Goal: Task Accomplishment & Management: Manage account settings

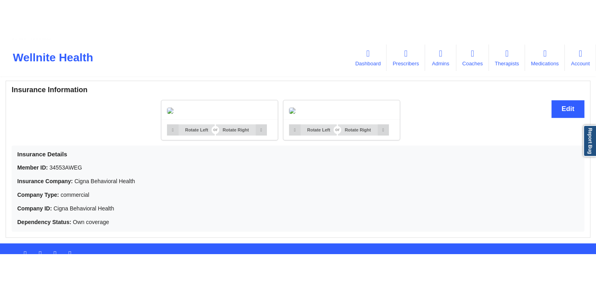
scroll to position [588, 0]
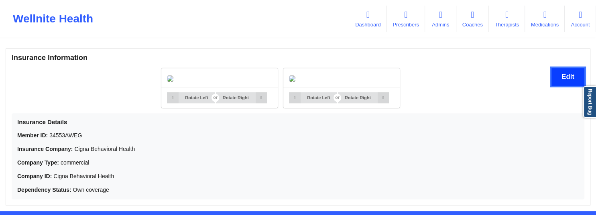
click at [561, 77] on button "Edit" at bounding box center [567, 76] width 33 height 17
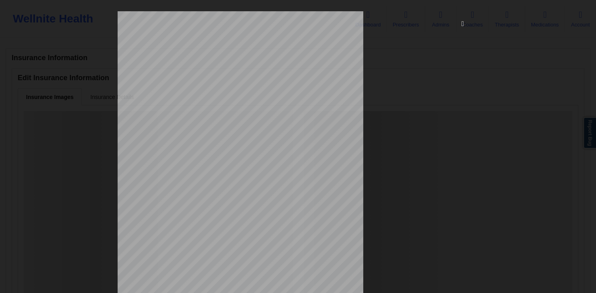
click at [460, 25] on icon at bounding box center [462, 23] width 13 height 13
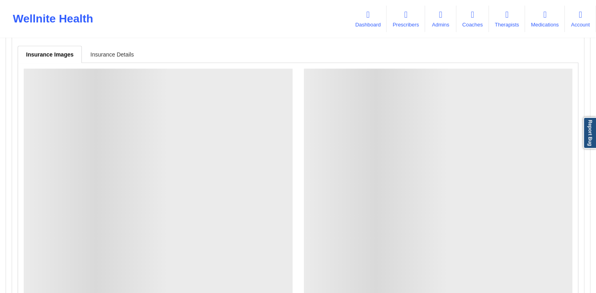
click at [115, 52] on link "Insurance Details" at bounding box center [112, 54] width 60 height 17
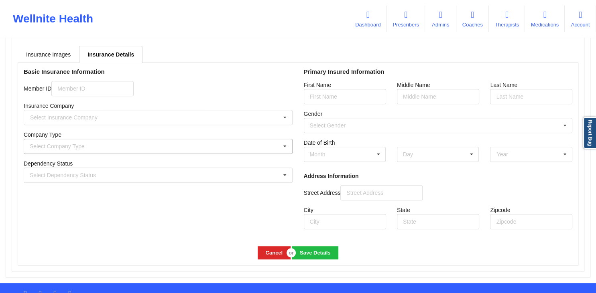
type input "34553AWEG"
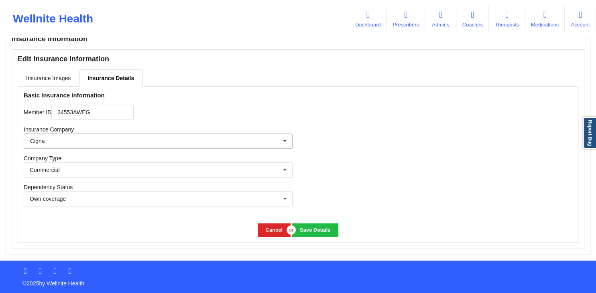
click at [128, 144] on input "text" at bounding box center [158, 141] width 268 height 14
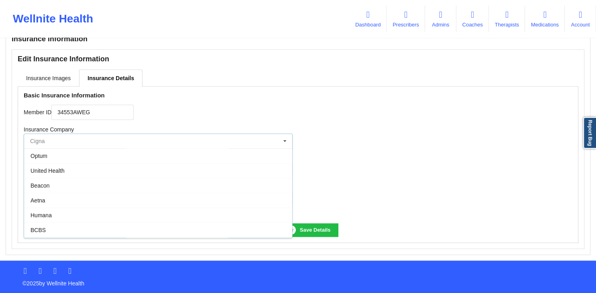
scroll to position [43, 0]
click at [54, 213] on div "Cigna" at bounding box center [158, 216] width 268 height 15
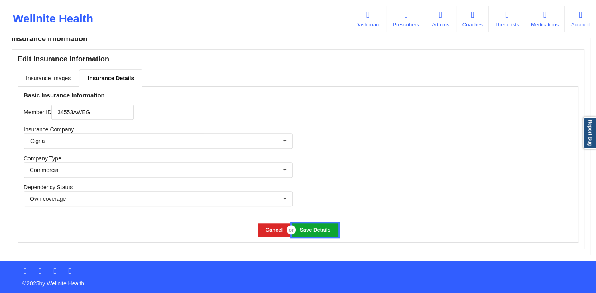
click at [315, 215] on button "Save Details" at bounding box center [315, 229] width 46 height 13
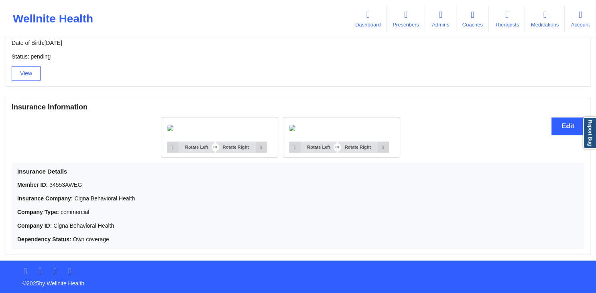
scroll to position [510, 0]
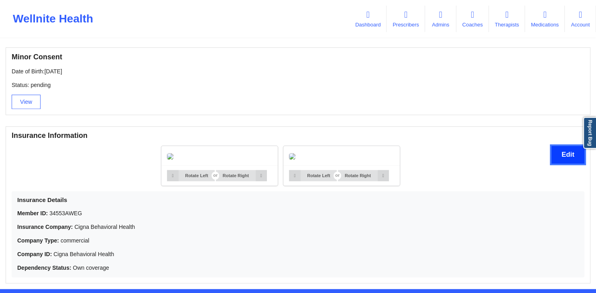
click at [574, 155] on button "Edit" at bounding box center [567, 154] width 33 height 17
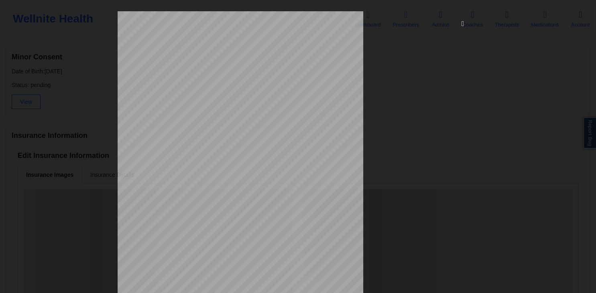
click at [462, 25] on icon at bounding box center [462, 23] width 13 height 13
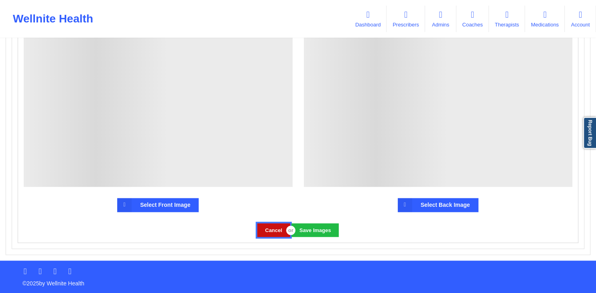
click at [261, 215] on button "Cancel" at bounding box center [273, 229] width 33 height 13
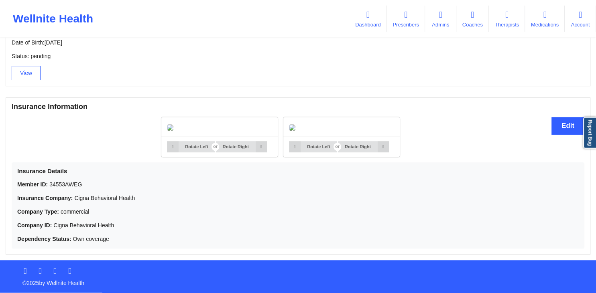
scroll to position [552, 0]
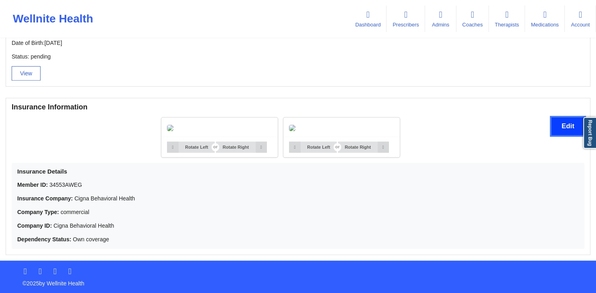
click at [562, 118] on button "Edit" at bounding box center [567, 126] width 33 height 17
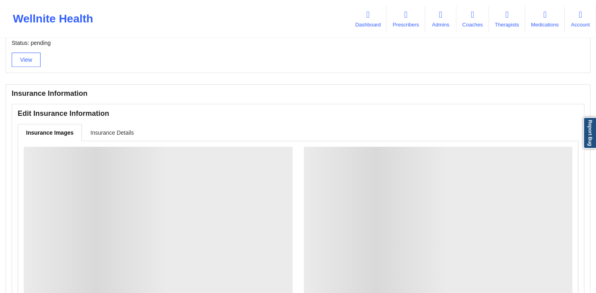
click at [115, 131] on link "Insurance Details" at bounding box center [112, 132] width 60 height 17
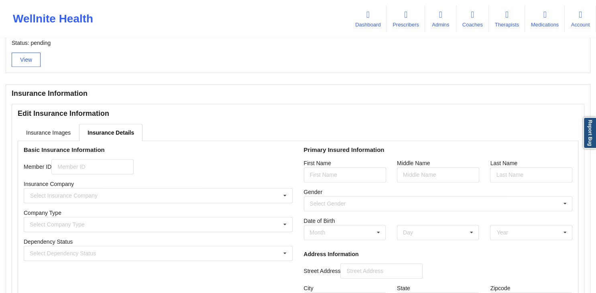
type input "34553AWEG"
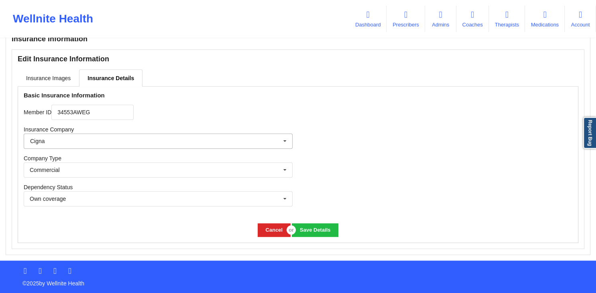
scroll to position [608, 0]
click at [238, 146] on input "text" at bounding box center [158, 141] width 268 height 14
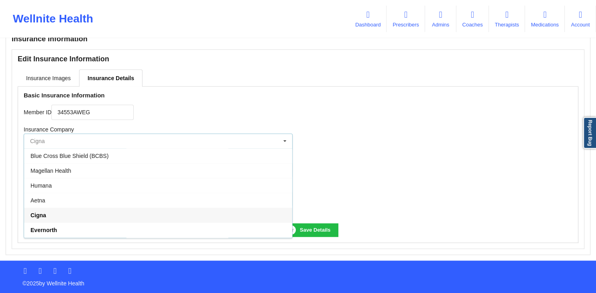
scroll to position [43, 0]
click at [83, 172] on div "Cigna" at bounding box center [158, 172] width 268 height 15
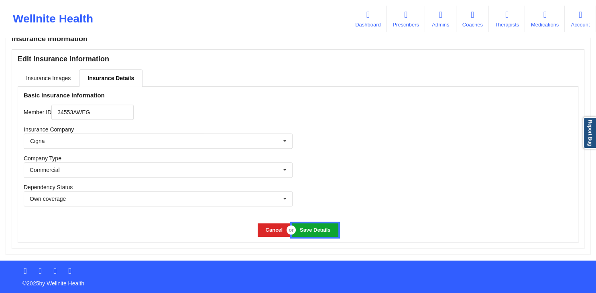
click at [306, 215] on button "Save Details" at bounding box center [315, 229] width 46 height 13
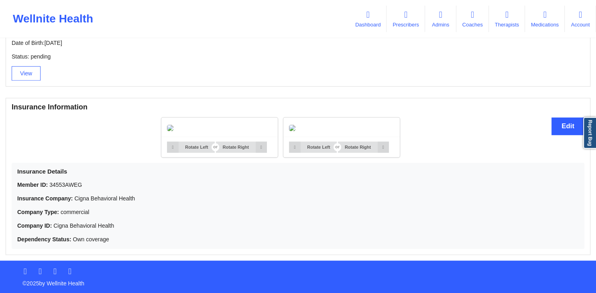
scroll to position [595, 0]
click at [561, 118] on button "Edit" at bounding box center [567, 126] width 33 height 17
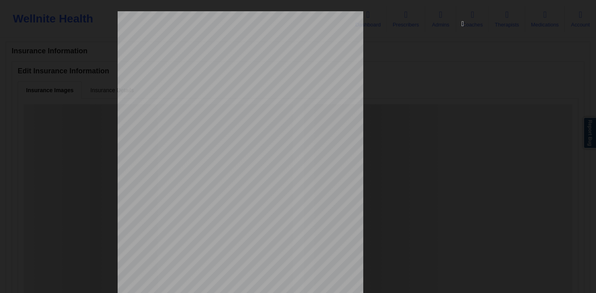
click at [460, 25] on icon at bounding box center [462, 23] width 13 height 13
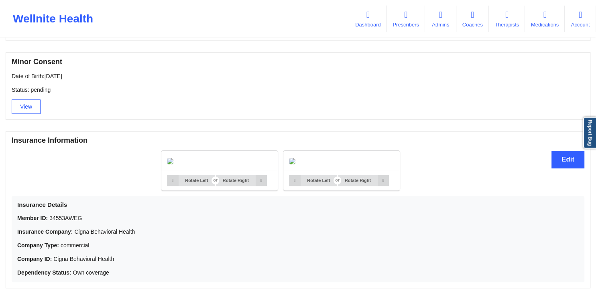
scroll to position [595, 0]
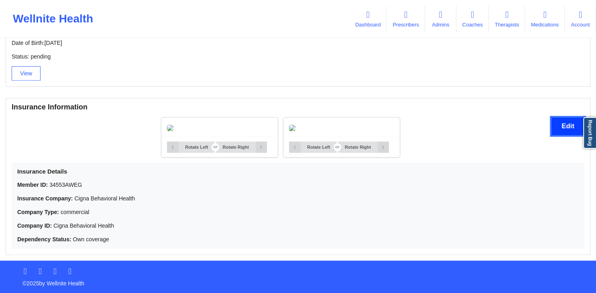
click at [562, 118] on button "Edit" at bounding box center [567, 126] width 33 height 17
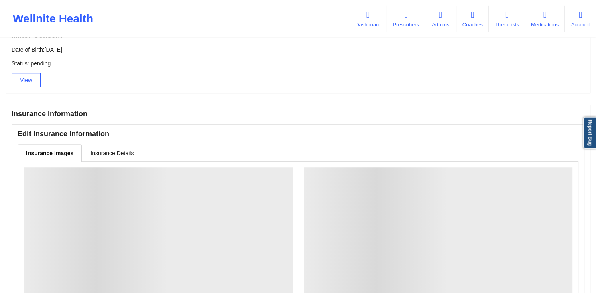
scroll to position [528, 0]
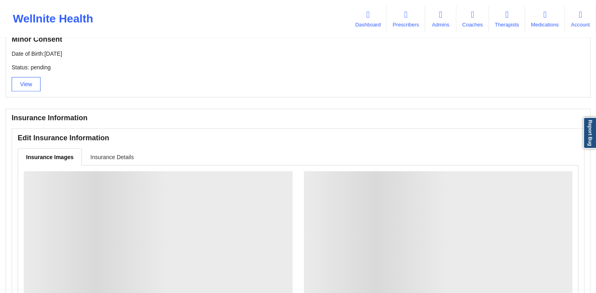
click at [108, 161] on link "Insurance Details" at bounding box center [112, 156] width 60 height 17
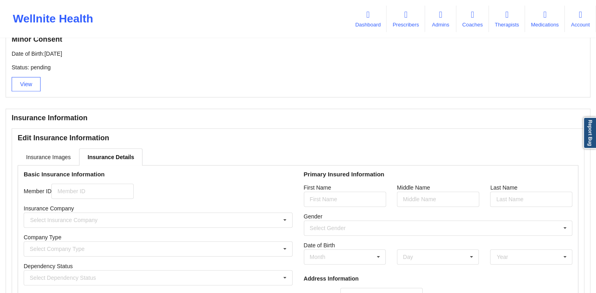
type input "34553AWEG"
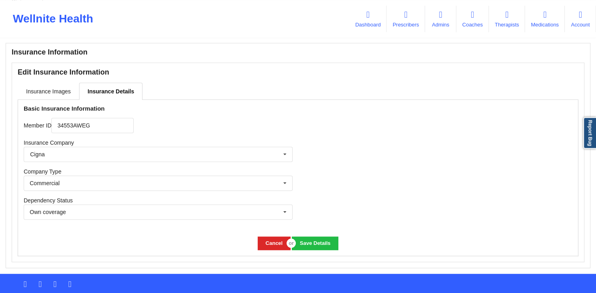
scroll to position [608, 0]
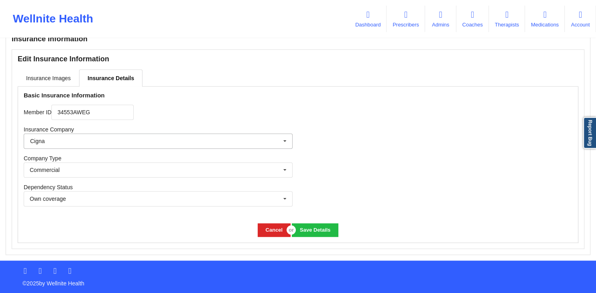
click at [129, 139] on input "text" at bounding box center [158, 141] width 268 height 14
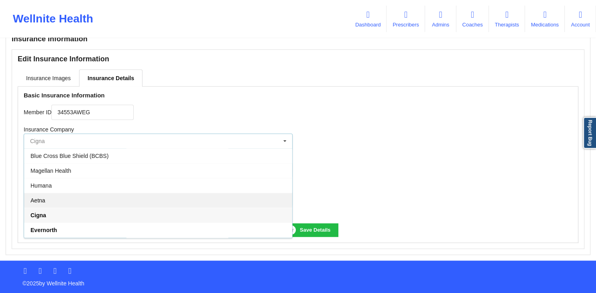
scroll to position [43, 0]
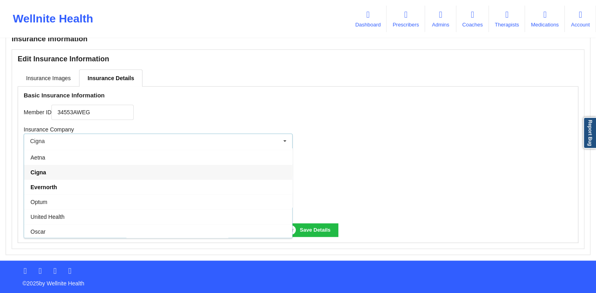
click at [58, 173] on div "Cigna" at bounding box center [158, 172] width 268 height 15
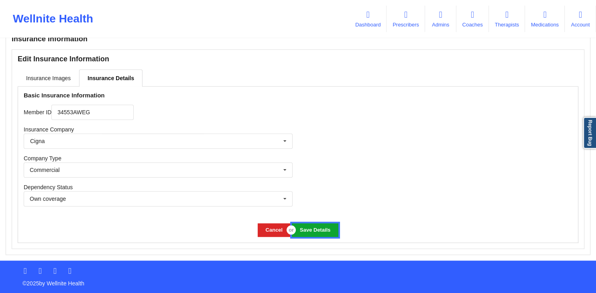
click at [312, 229] on button "Save Details" at bounding box center [315, 229] width 46 height 13
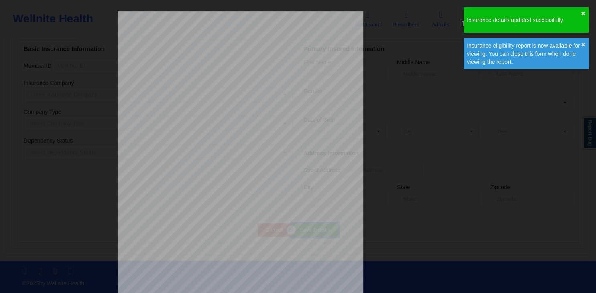
scroll to position [460, 0]
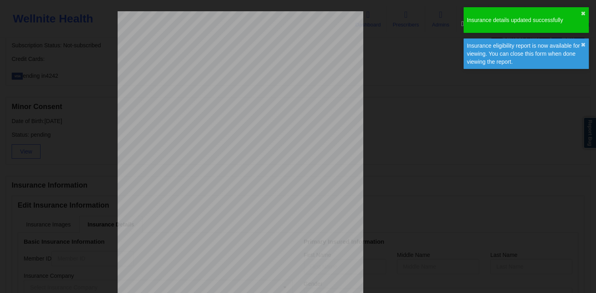
type input "34553AWEG"
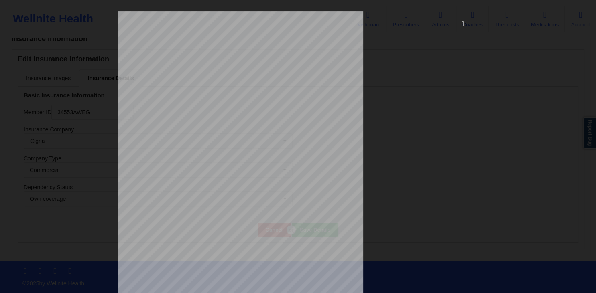
click at [463, 25] on icon at bounding box center [462, 23] width 13 height 13
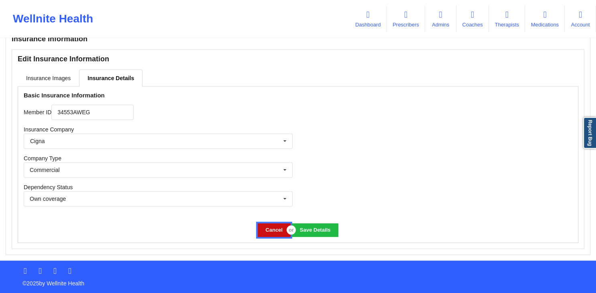
click at [262, 232] on button "Cancel" at bounding box center [273, 229] width 33 height 13
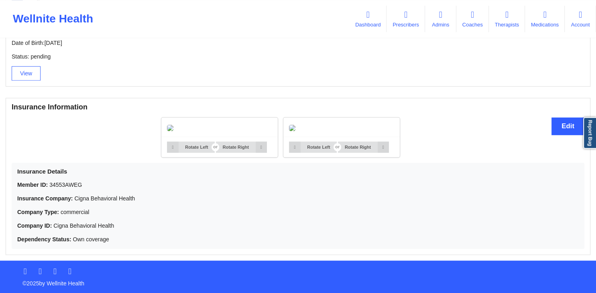
scroll to position [637, 0]
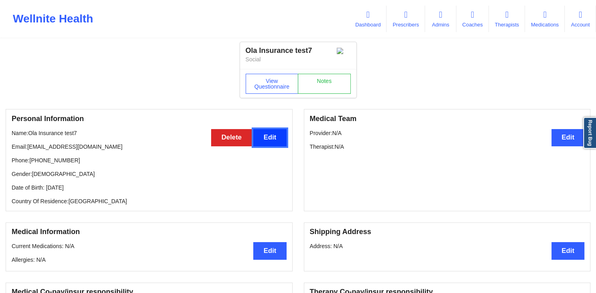
click at [264, 141] on button "Edit" at bounding box center [269, 137] width 33 height 17
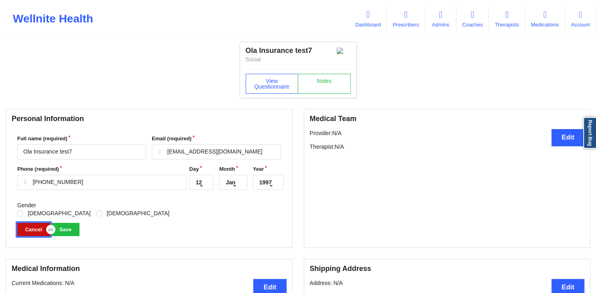
drag, startPoint x: 35, startPoint y: 234, endPoint x: 49, endPoint y: 224, distance: 17.0
click at [36, 234] on button "Cancel" at bounding box center [33, 229] width 33 height 13
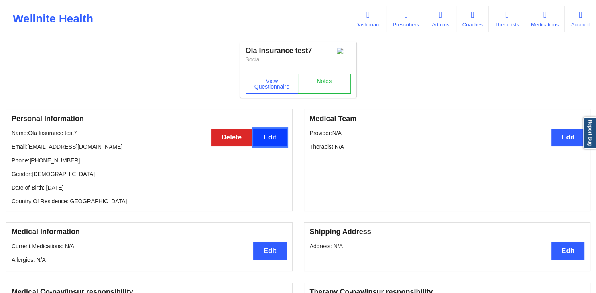
click at [272, 142] on button "Edit" at bounding box center [269, 137] width 33 height 17
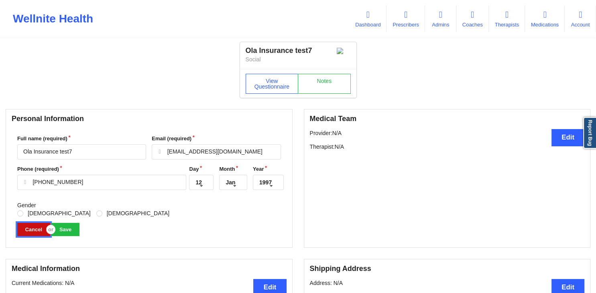
drag, startPoint x: 33, startPoint y: 230, endPoint x: 86, endPoint y: 211, distance: 56.2
click at [33, 230] on button "Cancel" at bounding box center [33, 229] width 33 height 13
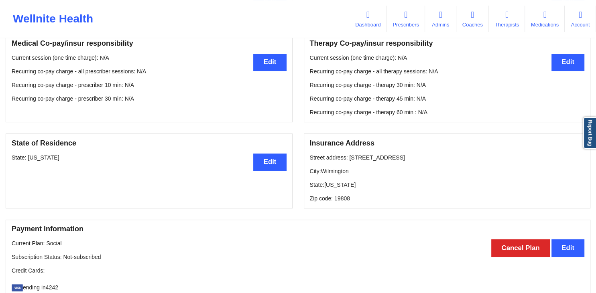
scroll to position [254, 0]
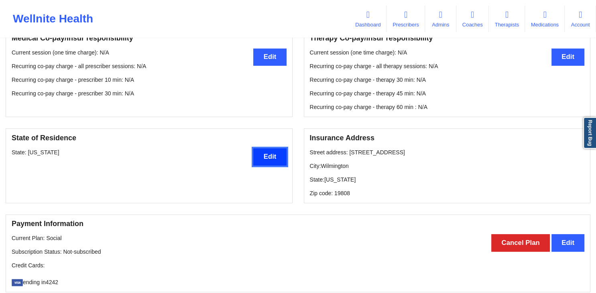
click at [263, 158] on button "Edit" at bounding box center [269, 156] width 33 height 17
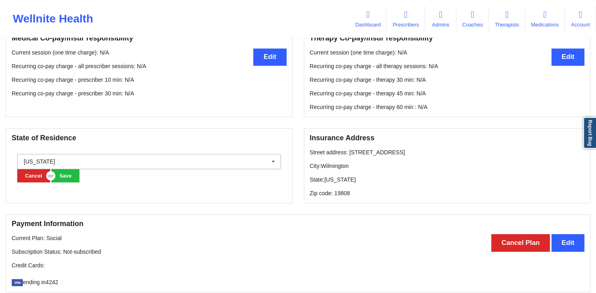
click at [90, 162] on input "text" at bounding box center [149, 161] width 263 height 14
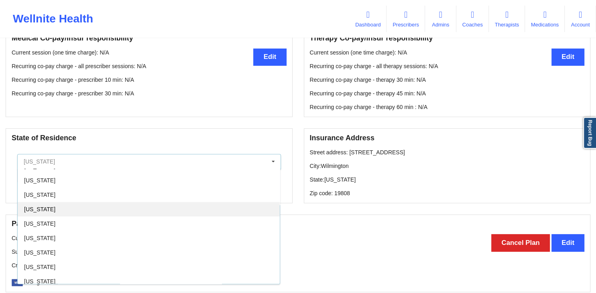
scroll to position [539, 0]
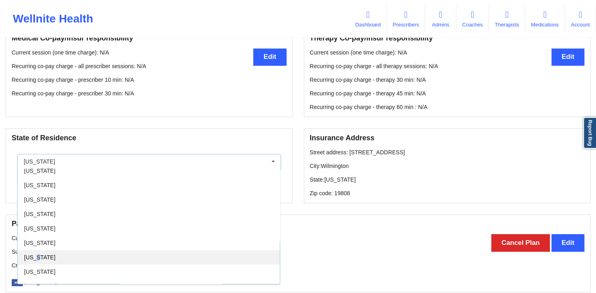
click at [37, 264] on div "Texas" at bounding box center [149, 257] width 262 height 14
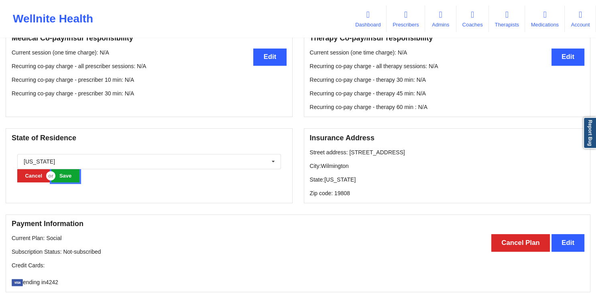
click at [71, 182] on button "Save" at bounding box center [65, 175] width 28 height 13
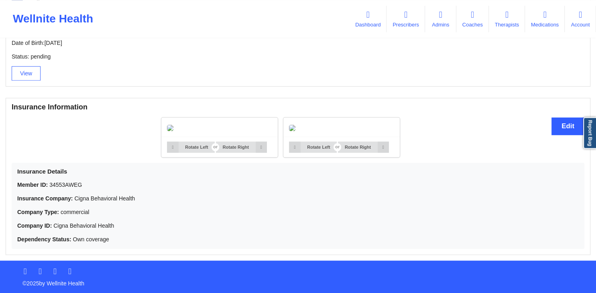
scroll to position [510, 0]
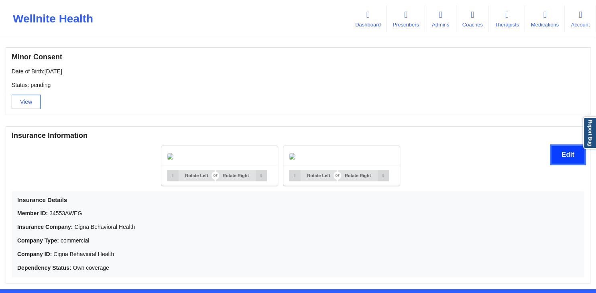
click at [561, 160] on button "Edit" at bounding box center [567, 154] width 33 height 17
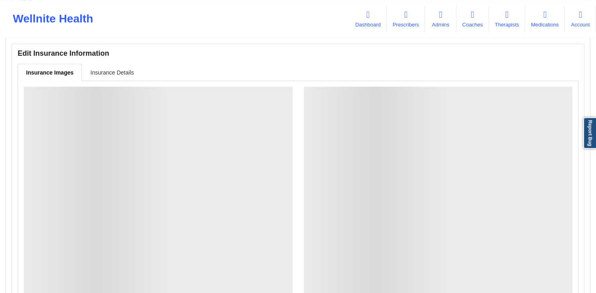
scroll to position [528, 0]
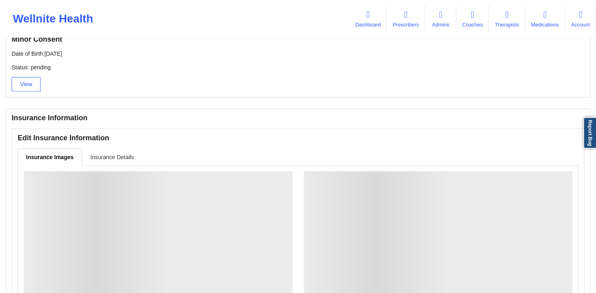
click at [100, 158] on link "Insurance Details" at bounding box center [112, 156] width 60 height 17
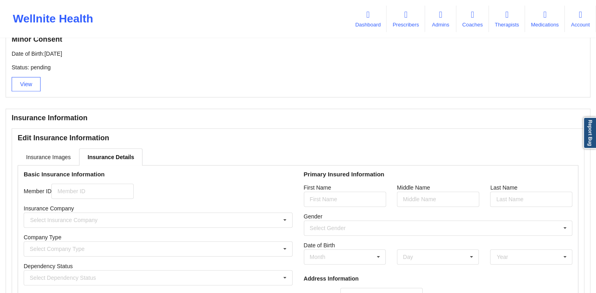
type input "34553AWEG"
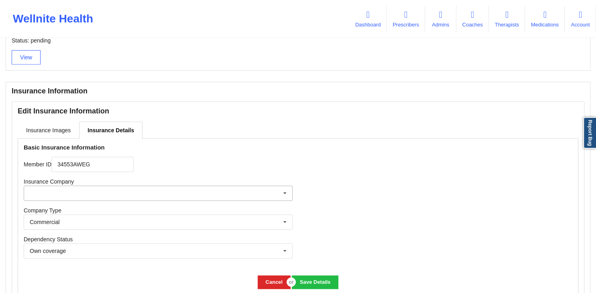
scroll to position [570, 0]
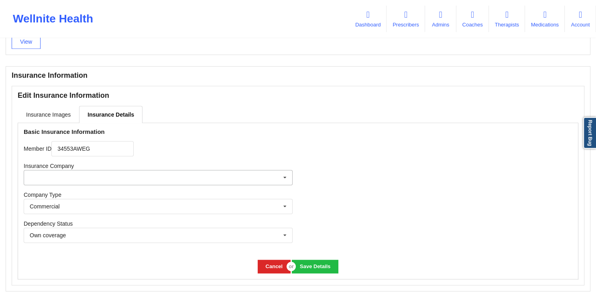
click at [88, 174] on input "text" at bounding box center [158, 177] width 268 height 14
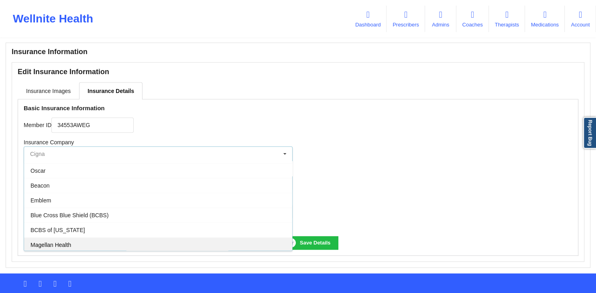
scroll to position [608, 0]
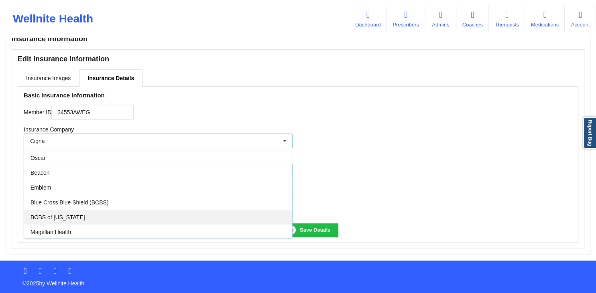
click at [55, 221] on div "BCBS of Texas" at bounding box center [158, 217] width 268 height 15
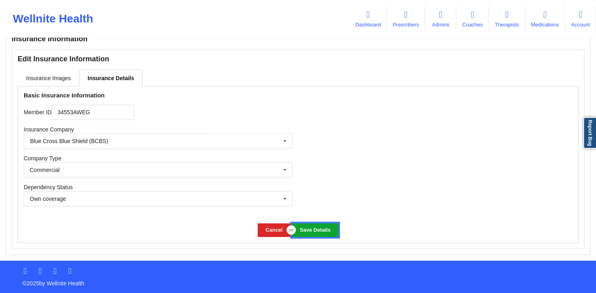
click at [316, 229] on button "Save Details" at bounding box center [315, 229] width 46 height 13
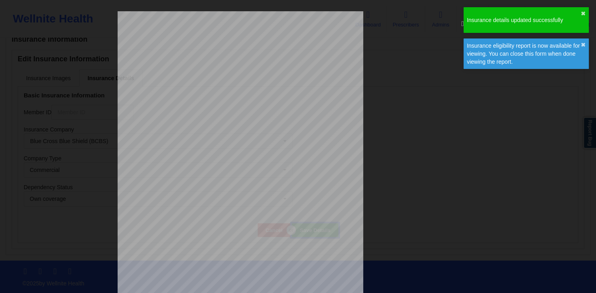
scroll to position [369, 0]
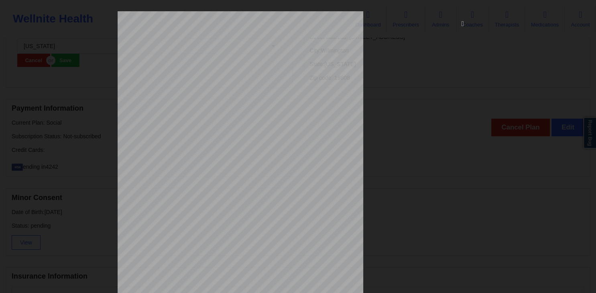
type input "34553AWEG"
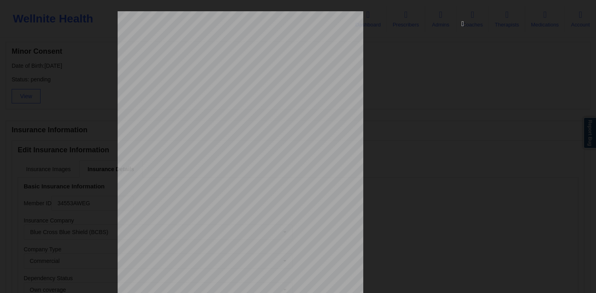
click at [461, 25] on icon at bounding box center [462, 23] width 13 height 13
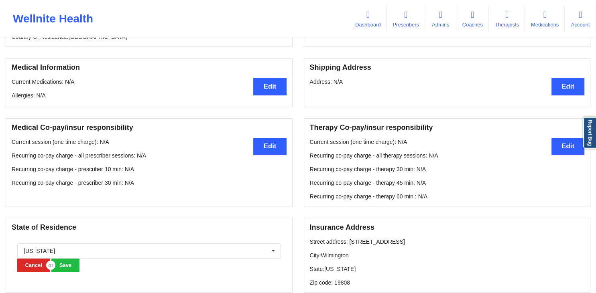
scroll to position [0, 0]
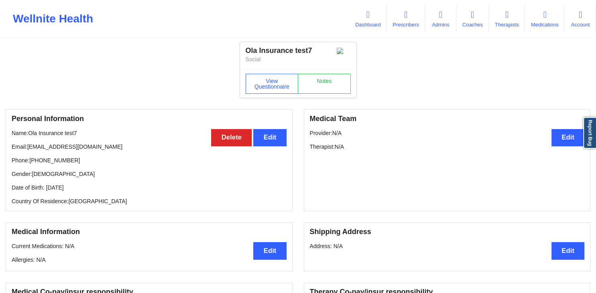
click at [37, 22] on div "Wellnite Health" at bounding box center [53, 19] width 106 height 32
click at [65, 25] on div "Wellnite Health" at bounding box center [53, 19] width 106 height 32
click at [367, 24] on link "Dashboard" at bounding box center [367, 19] width 37 height 26
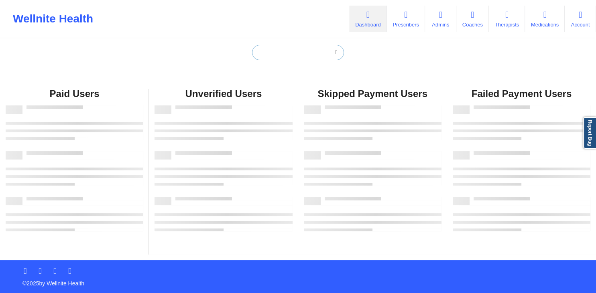
click at [318, 57] on input "text" at bounding box center [297, 52] width 91 height 15
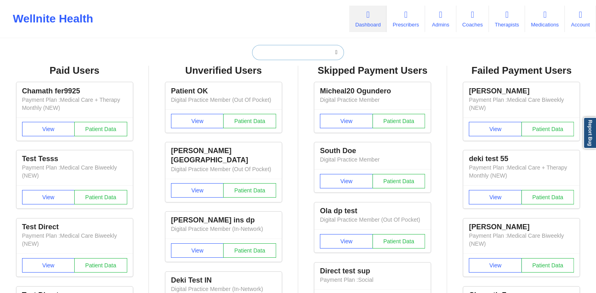
click at [263, 55] on input "text" at bounding box center [297, 52] width 91 height 15
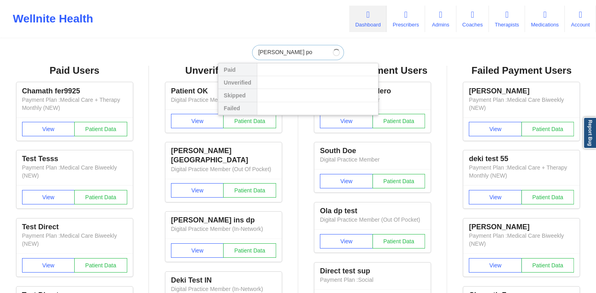
type input "phyu poe poe"
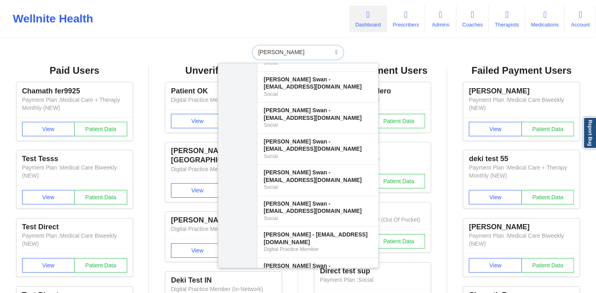
scroll to position [6717, 0]
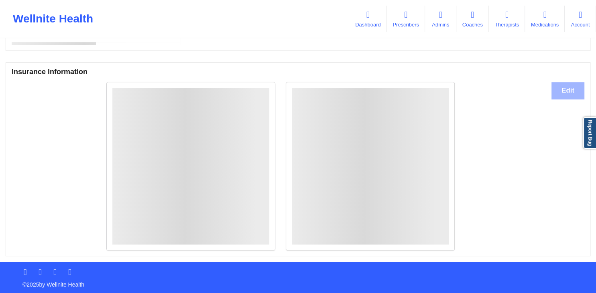
scroll to position [492, 0]
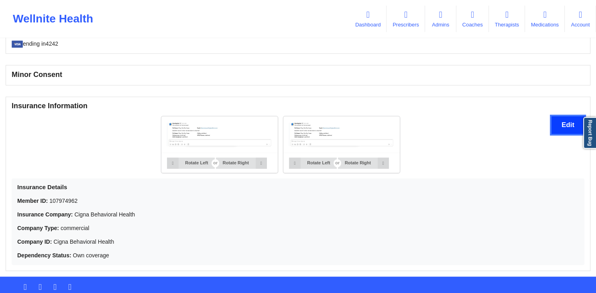
click at [559, 128] on button "Edit" at bounding box center [567, 124] width 33 height 17
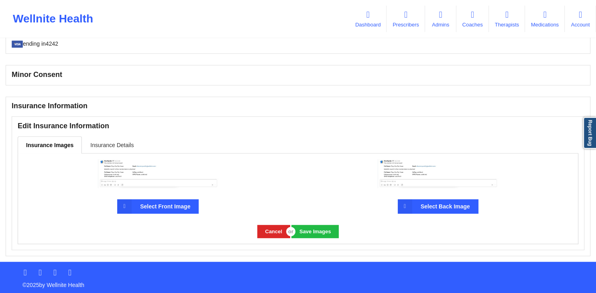
click at [112, 145] on link "Insurance Details" at bounding box center [112, 144] width 60 height 17
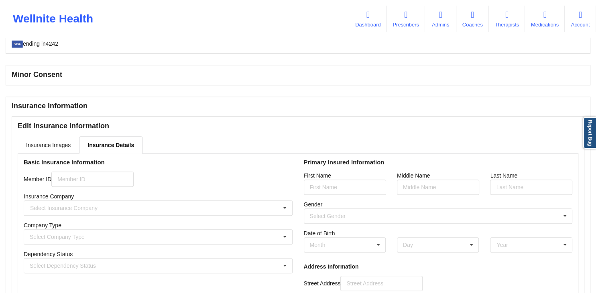
type input "107974962"
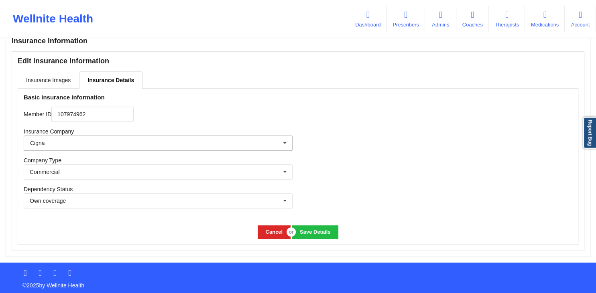
scroll to position [560, 0]
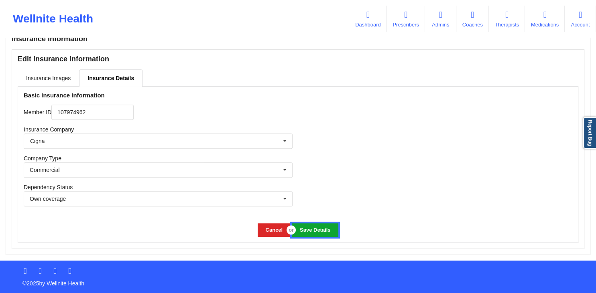
click at [310, 233] on button "Save Details" at bounding box center [315, 229] width 46 height 13
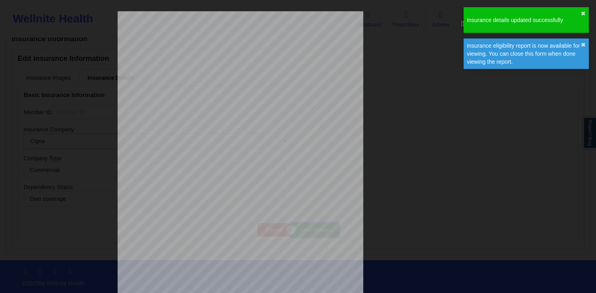
scroll to position [398, 0]
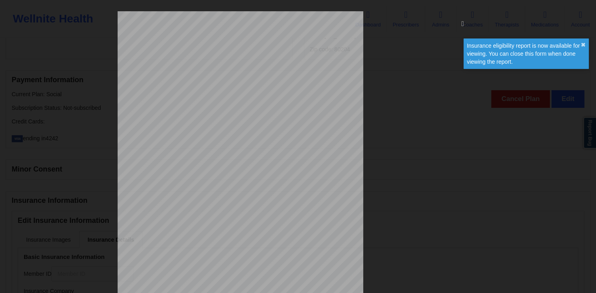
type input "107974962"
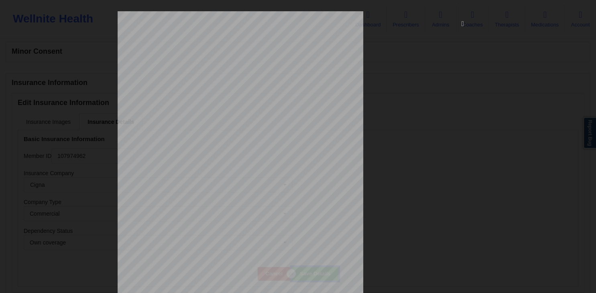
scroll to position [69, 0]
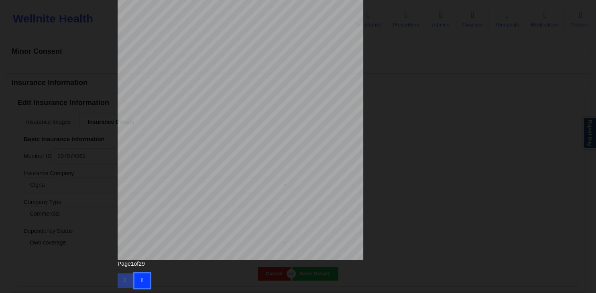
click at [142, 280] on icon "button" at bounding box center [141, 280] width 7 height 5
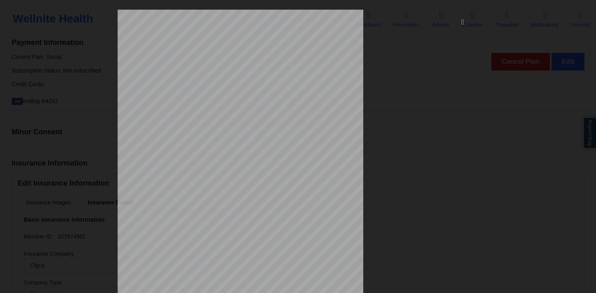
scroll to position [0, 0]
drag, startPoint x: 462, startPoint y: 24, endPoint x: 457, endPoint y: 30, distance: 8.6
click at [462, 25] on icon at bounding box center [462, 23] width 13 height 13
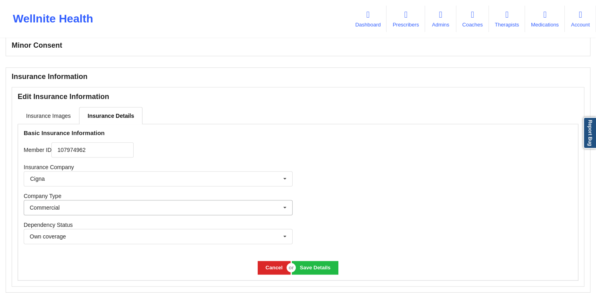
scroll to position [560, 0]
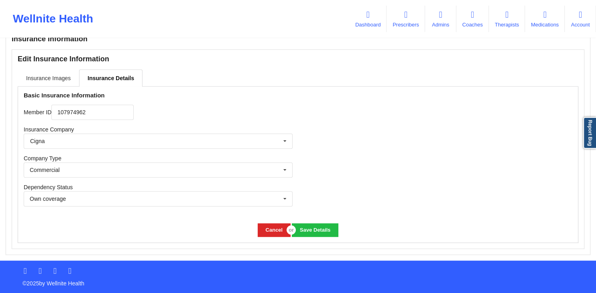
click at [59, 79] on link "Insurance Images" at bounding box center [48, 77] width 61 height 17
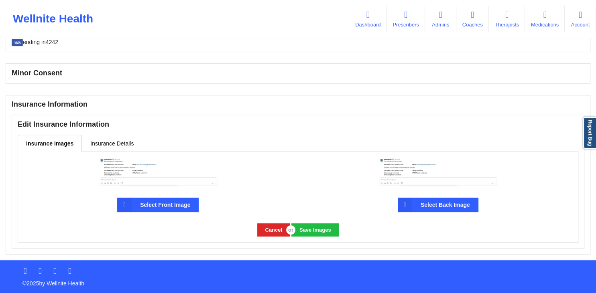
scroll to position [495, 0]
click at [274, 230] on button "Cancel" at bounding box center [273, 229] width 33 height 13
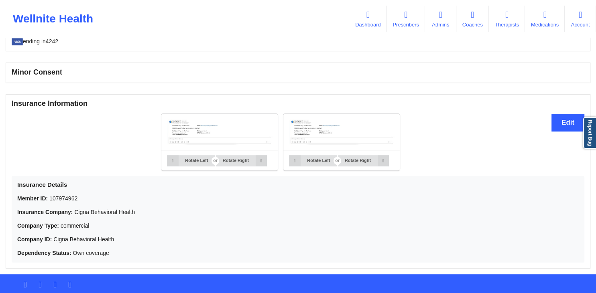
scroll to position [510, 0]
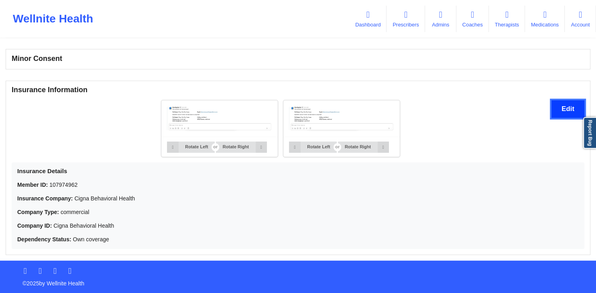
click at [561, 110] on button "Edit" at bounding box center [567, 108] width 33 height 17
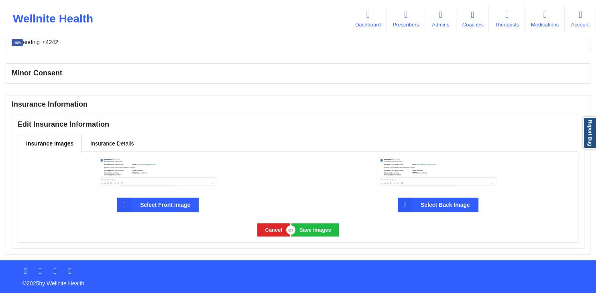
scroll to position [495, 0]
click at [104, 142] on link "Insurance Details" at bounding box center [112, 143] width 60 height 17
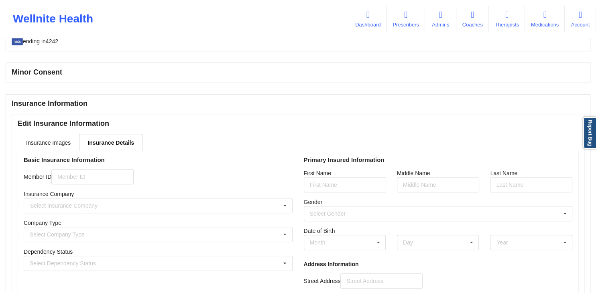
type input "107974962"
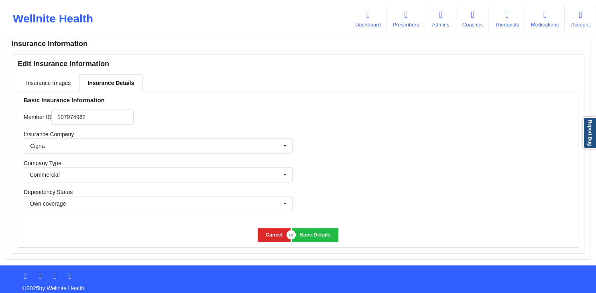
scroll to position [560, 0]
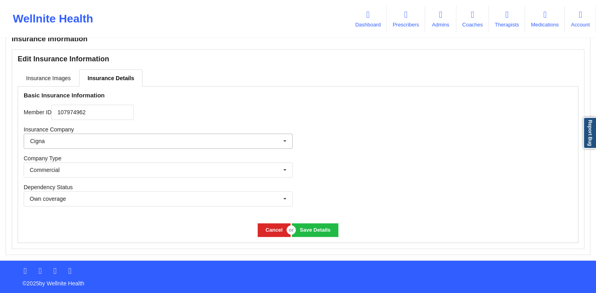
click at [286, 142] on icon at bounding box center [285, 141] width 12 height 15
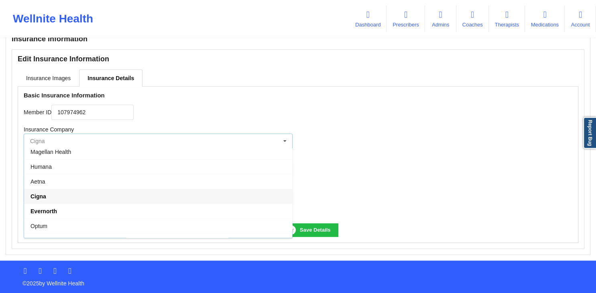
scroll to position [0, 0]
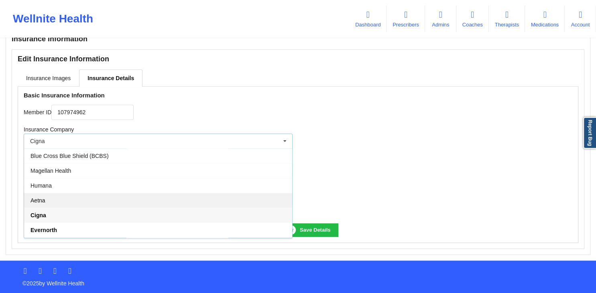
click at [57, 195] on div "Aetna" at bounding box center [158, 200] width 268 height 15
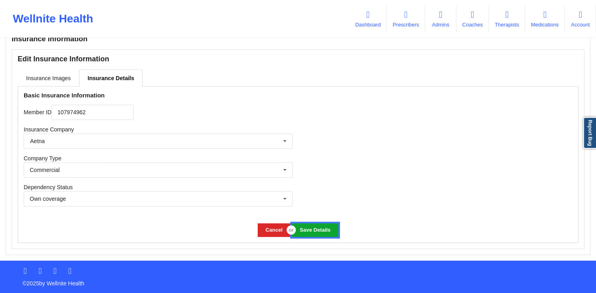
click at [321, 229] on button "Save Details" at bounding box center [315, 229] width 46 height 13
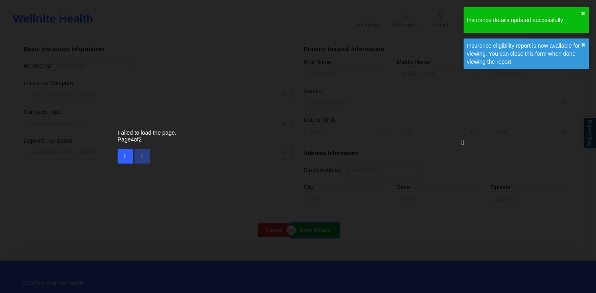
scroll to position [398, 0]
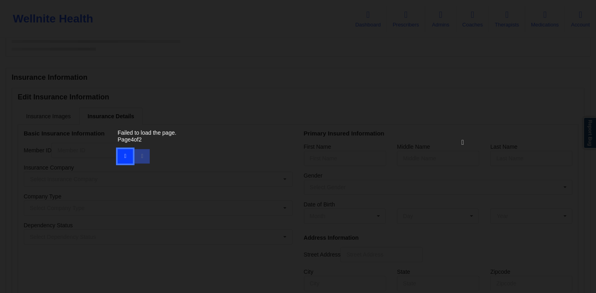
click at [127, 155] on icon "button" at bounding box center [125, 156] width 7 height 5
click at [141, 158] on div "Page 3 of 2" at bounding box center [298, 150] width 361 height 28
type input "107974962"
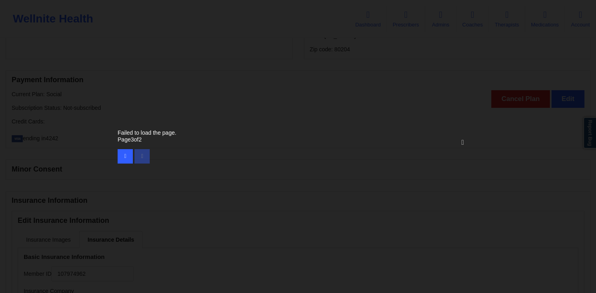
scroll to position [516, 0]
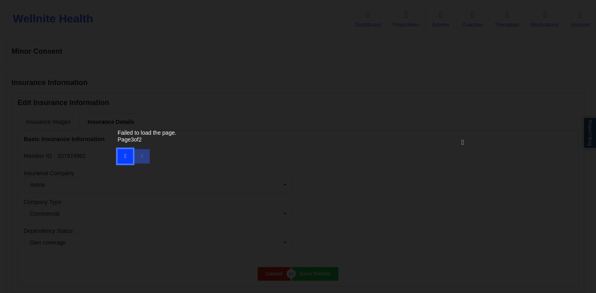
click at [121, 156] on button "button" at bounding box center [125, 156] width 15 height 14
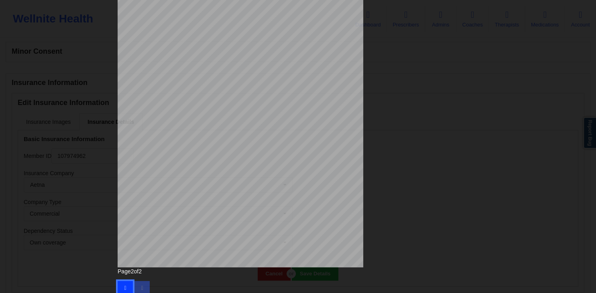
scroll to position [69, 0]
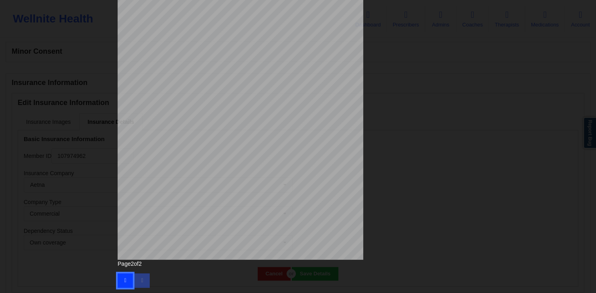
click at [128, 276] on button "button" at bounding box center [125, 281] width 15 height 14
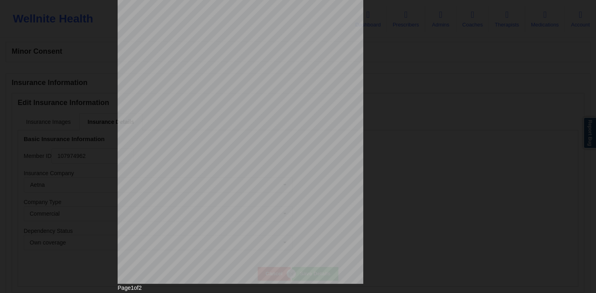
scroll to position [30, 0]
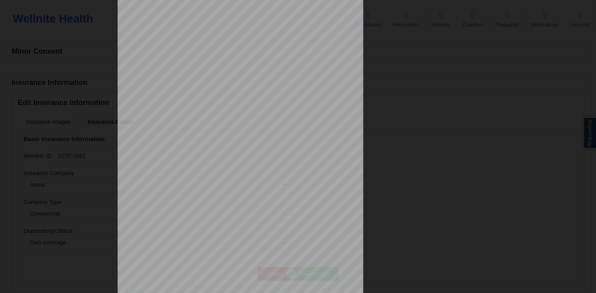
click at [365, 112] on div "ELIGIBILITY INQUIRY REPORT 9/9/2025 QUERY CRITERIA PAYER : DOS : Batch : PROVID…" at bounding box center [298, 140] width 361 height 318
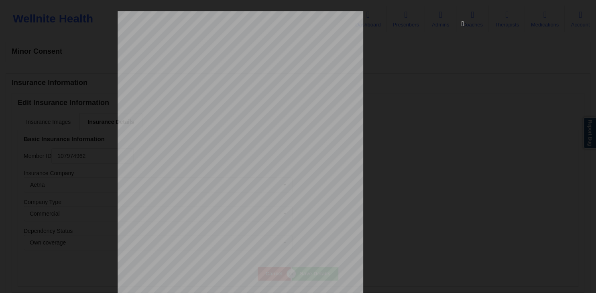
click at [464, 22] on icon at bounding box center [462, 23] width 13 height 13
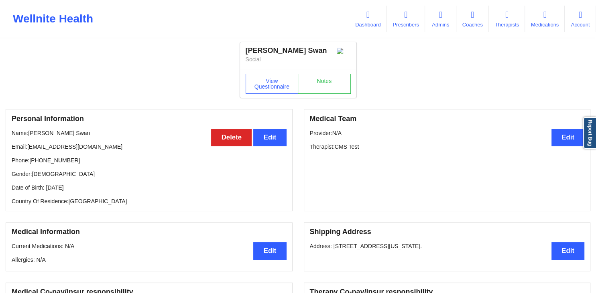
drag, startPoint x: 29, startPoint y: 148, endPoint x: 107, endPoint y: 148, distance: 77.4
click at [107, 148] on p "Email: elisa.test.pverify@wellnite.com" at bounding box center [149, 147] width 275 height 8
copy p "[EMAIL_ADDRESS][DOMAIN_NAME]"
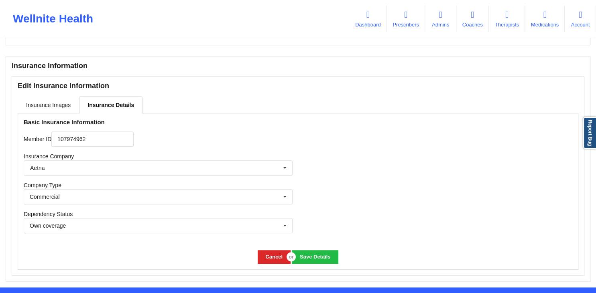
scroll to position [560, 0]
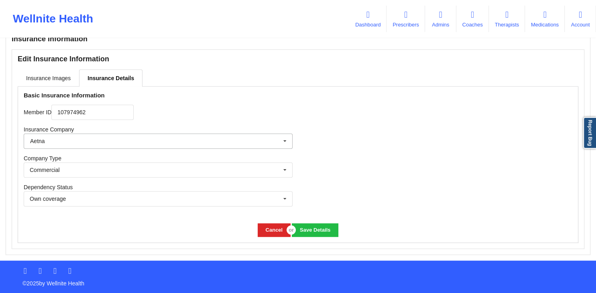
click at [101, 143] on input "text" at bounding box center [158, 141] width 268 height 14
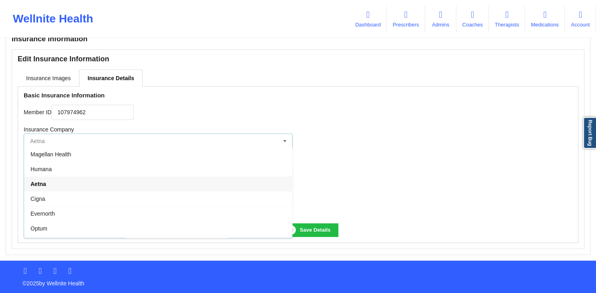
scroll to position [0, 0]
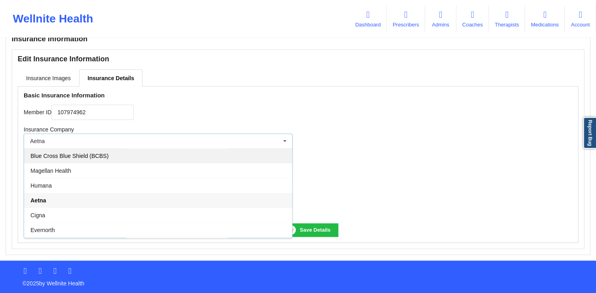
click at [88, 155] on span "Blue Cross Blue Shield (BCBS)" at bounding box center [69, 156] width 78 height 6
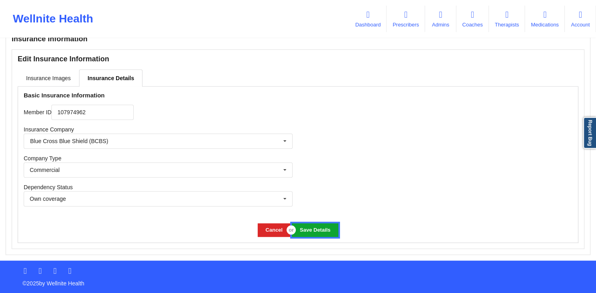
click at [320, 232] on button "Save Details" at bounding box center [315, 229] width 46 height 13
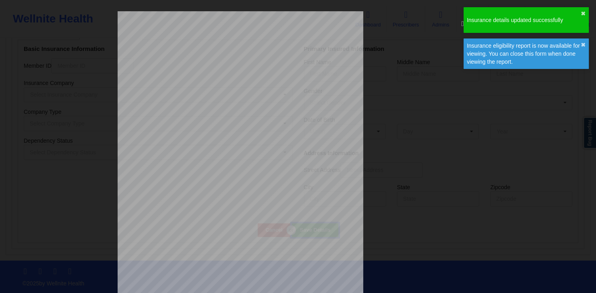
scroll to position [398, 0]
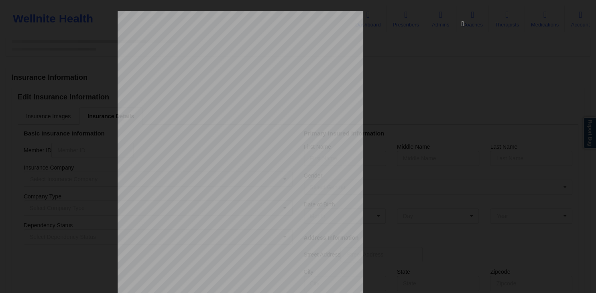
type input "107974962"
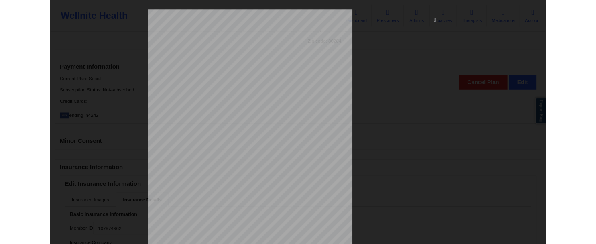
scroll to position [516, 0]
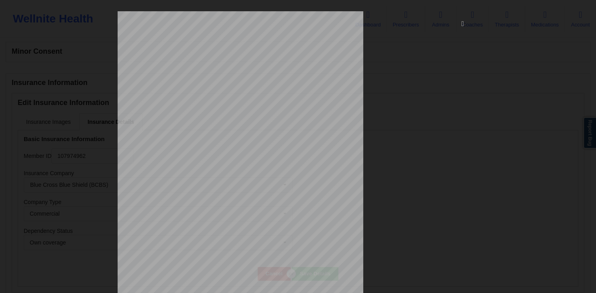
click at [92, 150] on div "ELIGIBILITY INQUIRY REPORT 9/9/2025 QUERY CRITERIA PAYER : DOS : Batch : PROVID…" at bounding box center [298, 146] width 596 height 293
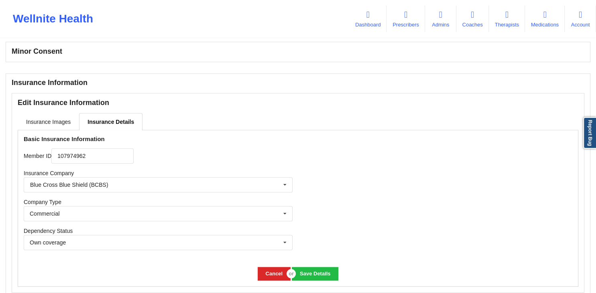
click at [216, 143] on h4 "Basic Insurance Information" at bounding box center [158, 139] width 269 height 8
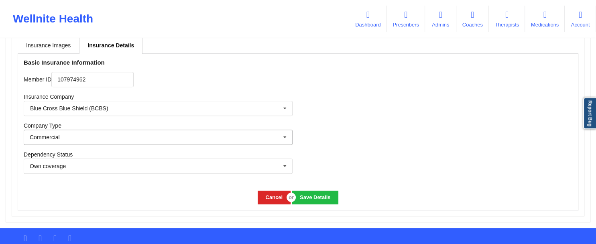
scroll to position [600, 0]
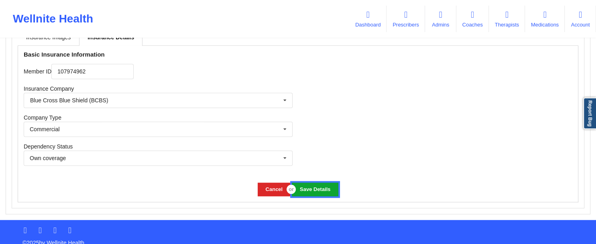
click at [302, 187] on button "Save Details" at bounding box center [315, 188] width 46 height 13
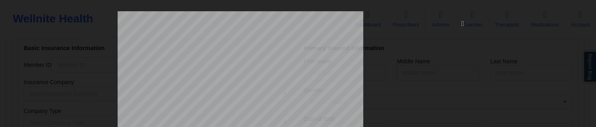
scroll to position [610, 0]
type input "107974962"
click at [461, 26] on icon at bounding box center [462, 23] width 13 height 13
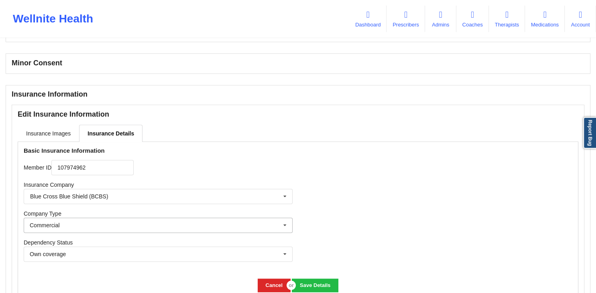
scroll to position [560, 0]
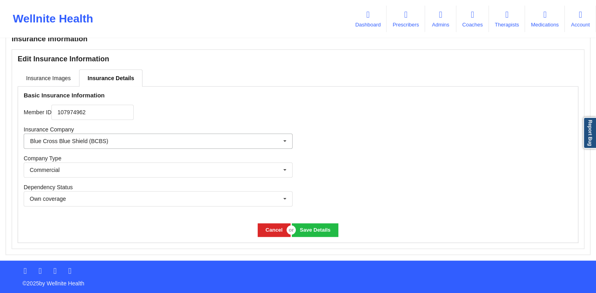
click at [221, 142] on input "text" at bounding box center [158, 141] width 268 height 14
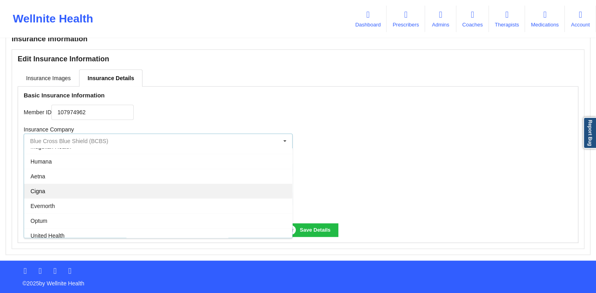
scroll to position [39, 0]
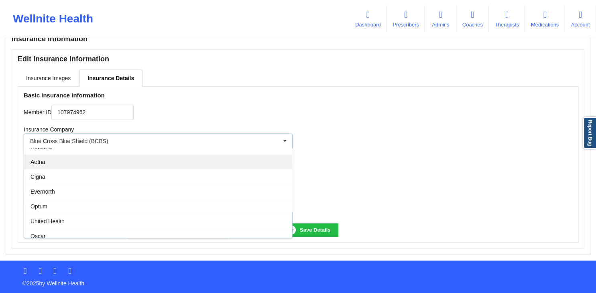
click at [76, 163] on div "Aetna" at bounding box center [158, 161] width 268 height 15
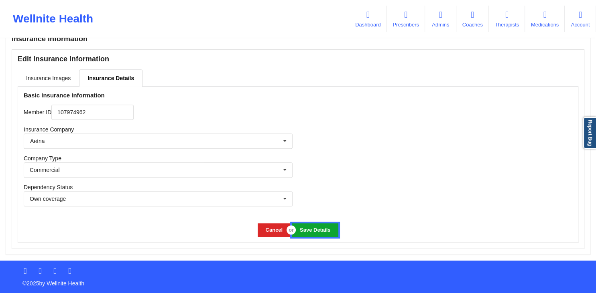
click at [310, 229] on button "Save Details" at bounding box center [315, 229] width 46 height 13
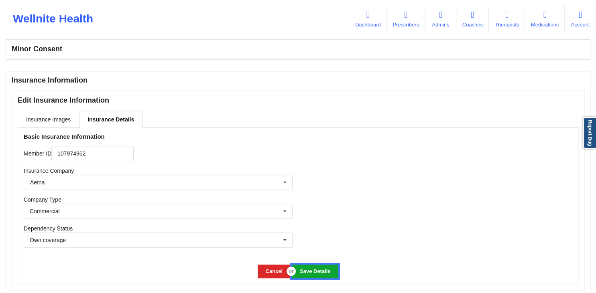
scroll to position [560, 0]
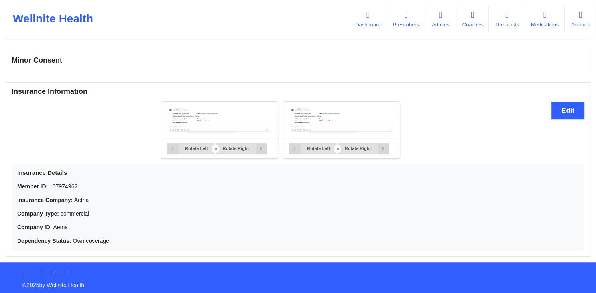
scroll to position [510, 0]
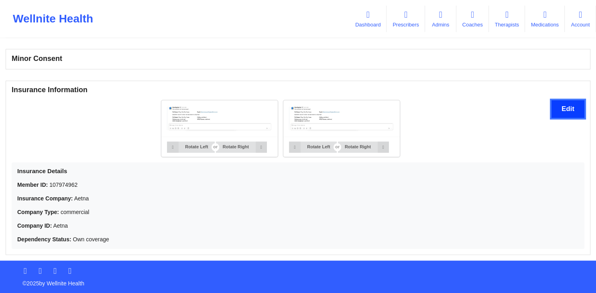
click at [561, 107] on button "Edit" at bounding box center [567, 108] width 33 height 17
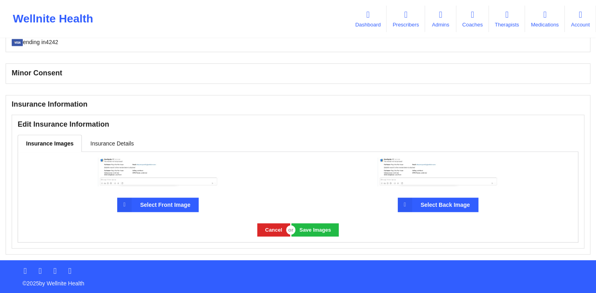
scroll to position [495, 0]
click at [117, 141] on link "Insurance Details" at bounding box center [112, 143] width 60 height 17
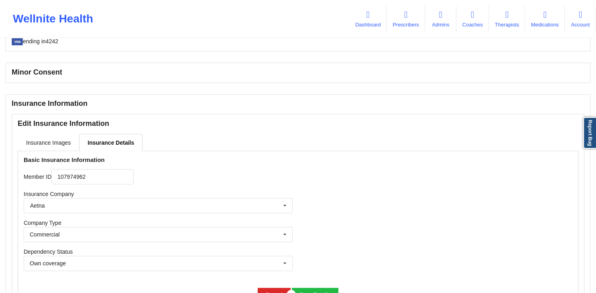
scroll to position [560, 0]
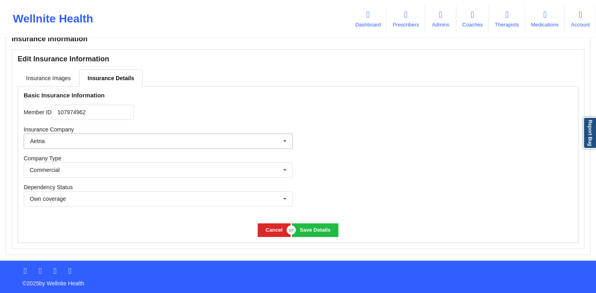
click at [167, 143] on input "text" at bounding box center [158, 141] width 268 height 14
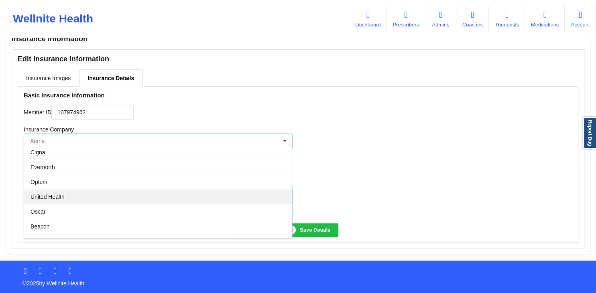
scroll to position [72, 0]
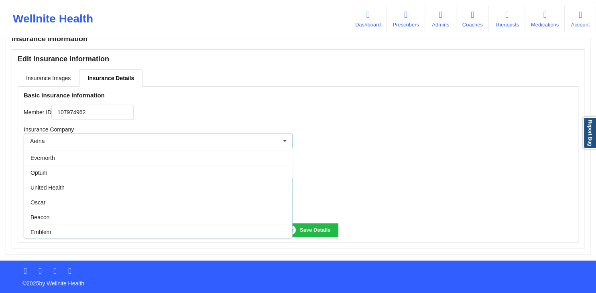
drag, startPoint x: 68, startPoint y: 173, endPoint x: 69, endPoint y: 178, distance: 5.4
click at [68, 173] on div "Optum" at bounding box center [158, 172] width 268 height 15
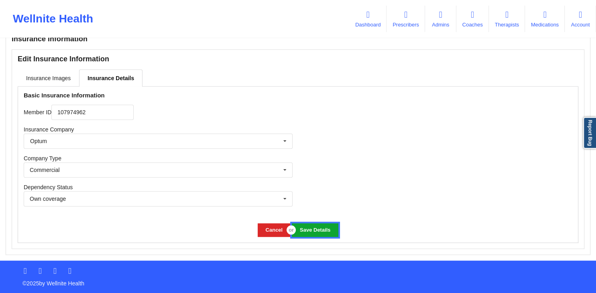
click at [318, 229] on button "Save Details" at bounding box center [315, 229] width 46 height 13
drag, startPoint x: 383, startPoint y: 213, endPoint x: 363, endPoint y: 227, distance: 24.1
click at [383, 213] on div at bounding box center [438, 152] width 280 height 131
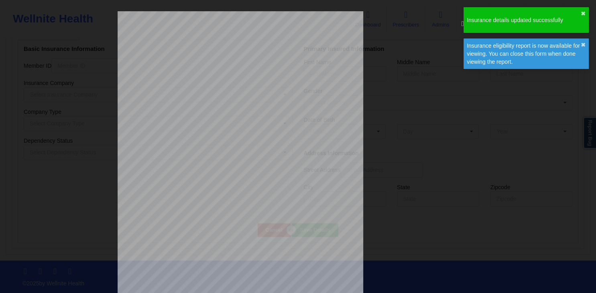
scroll to position [398, 0]
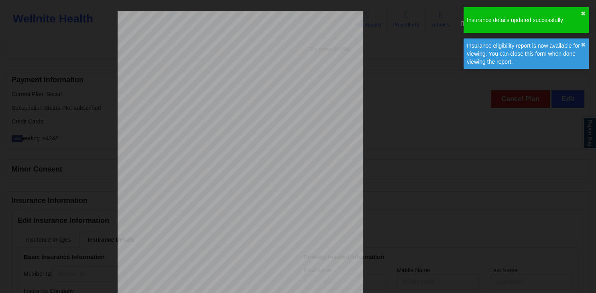
type input "107974962"
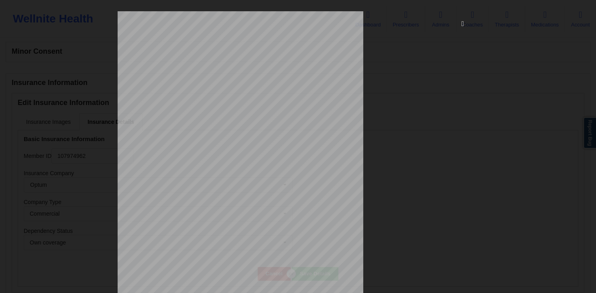
click at [462, 25] on icon at bounding box center [462, 23] width 13 height 13
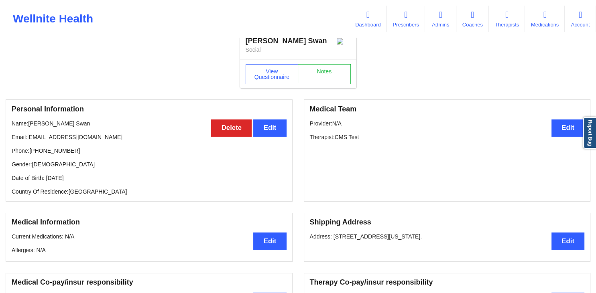
scroll to position [0, 0]
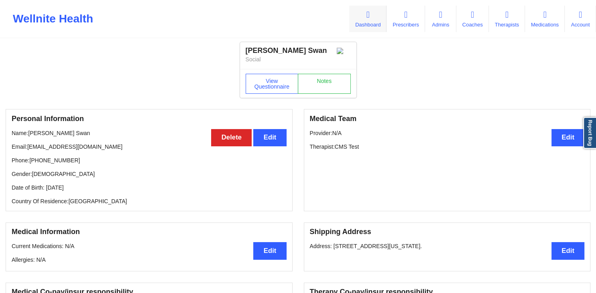
click at [356, 13] on link "Dashboard" at bounding box center [367, 19] width 37 height 26
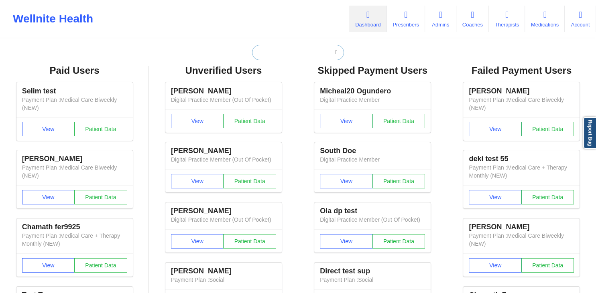
click at [307, 51] on input "text" at bounding box center [297, 52] width 91 height 15
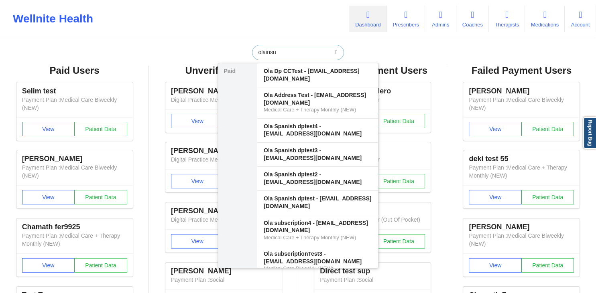
type input "olainsur"
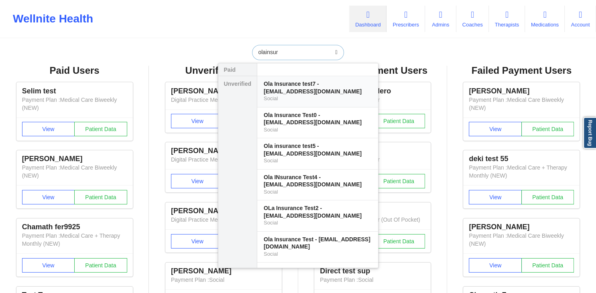
click at [329, 85] on div "Ola Insurance test7 - olainsurancetest7@well.co" at bounding box center [317, 87] width 108 height 15
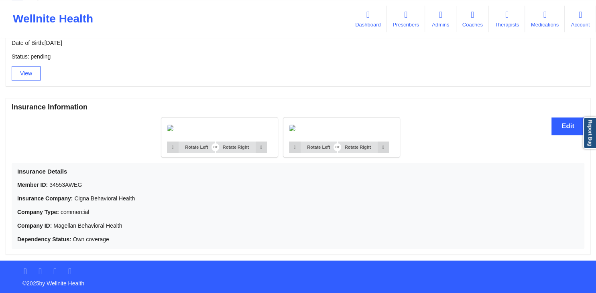
scroll to position [552, 0]
click at [567, 118] on button "Edit" at bounding box center [567, 126] width 33 height 17
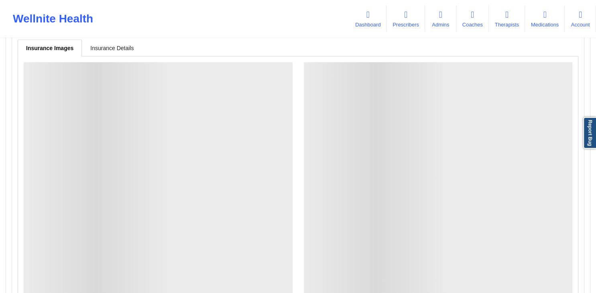
scroll to position [510, 0]
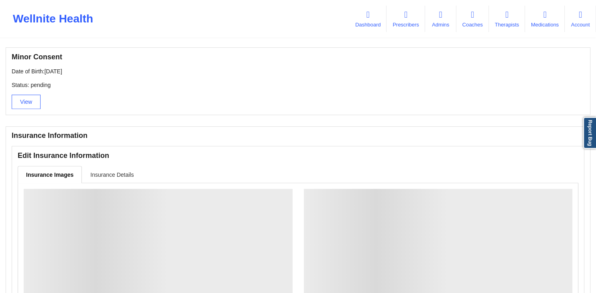
click at [122, 176] on link "Insurance Details" at bounding box center [112, 174] width 60 height 17
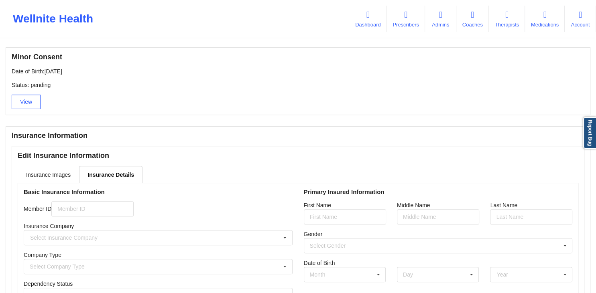
type input "34553AWEG"
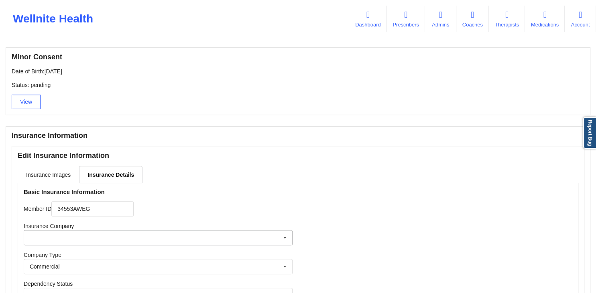
scroll to position [608, 0]
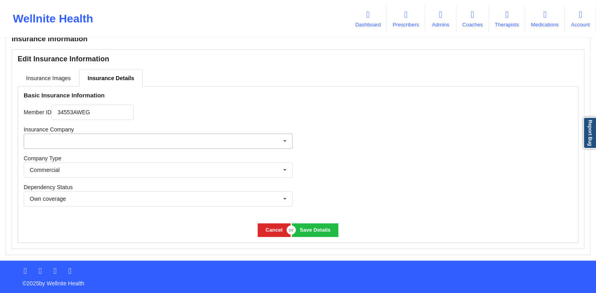
click at [246, 142] on input "text" at bounding box center [158, 141] width 268 height 14
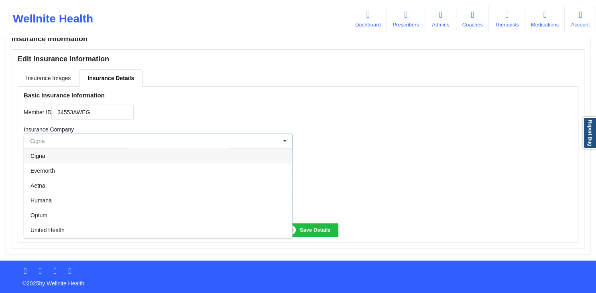
scroll to position [0, 0]
click at [43, 158] on span "Cigna" at bounding box center [37, 156] width 15 height 6
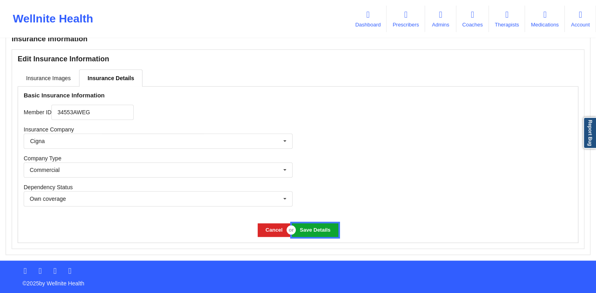
click at [313, 227] on button "Save Details" at bounding box center [315, 229] width 46 height 13
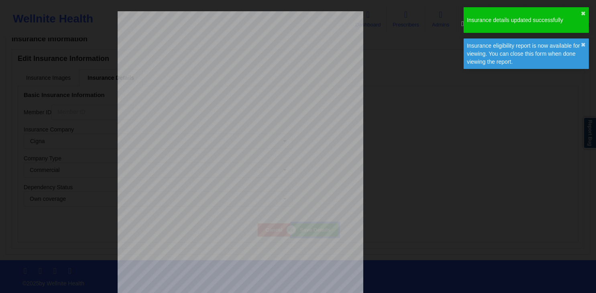
scroll to position [398, 0]
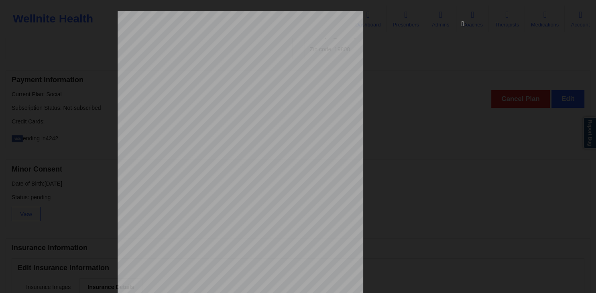
type input "34553AWEG"
click at [458, 23] on icon at bounding box center [462, 23] width 13 height 13
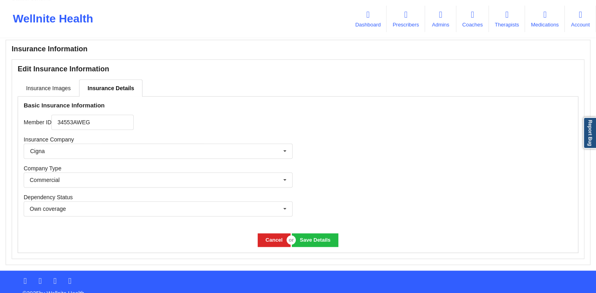
scroll to position [608, 0]
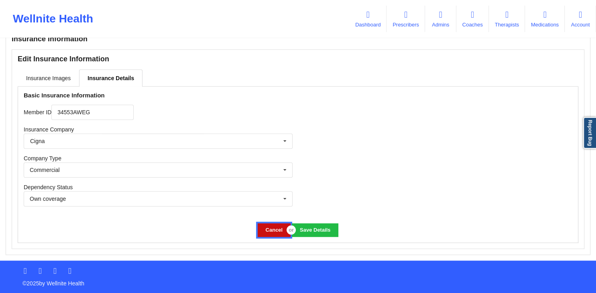
click at [275, 230] on button "Cancel" at bounding box center [273, 229] width 33 height 13
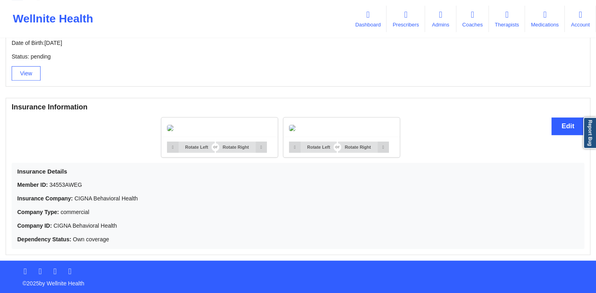
scroll to position [637, 0]
drag, startPoint x: 124, startPoint y: 225, endPoint x: 53, endPoint y: 225, distance: 71.8
click at [53, 225] on p "Company ID: CIGNA Behavioral Health" at bounding box center [297, 226] width 561 height 8
drag, startPoint x: 73, startPoint y: 199, endPoint x: 140, endPoint y: 199, distance: 66.2
click at [140, 199] on p "Insurance Company: CIGNA Behavioral Health" at bounding box center [297, 199] width 561 height 8
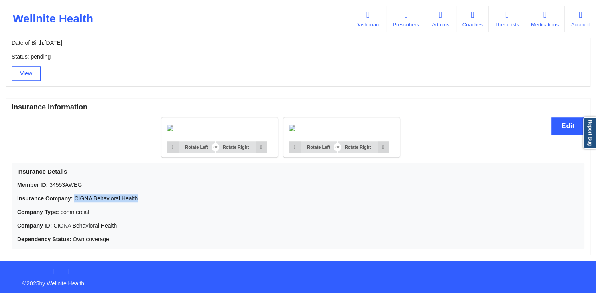
click at [272, 195] on p "Insurance Company: CIGNA Behavioral Health" at bounding box center [297, 199] width 561 height 8
drag, startPoint x: 52, startPoint y: 225, endPoint x: 118, endPoint y: 226, distance: 65.8
click at [118, 226] on p "Company ID: CIGNA Behavioral Health" at bounding box center [297, 226] width 561 height 8
click at [113, 241] on p "Dependency Status: Own coverage" at bounding box center [297, 239] width 561 height 8
drag, startPoint x: 53, startPoint y: 223, endPoint x: 118, endPoint y: 229, distance: 65.6
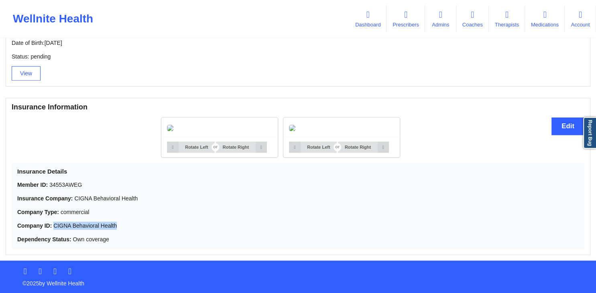
click at [118, 229] on p "Company ID: CIGNA Behavioral Health" at bounding box center [297, 226] width 561 height 8
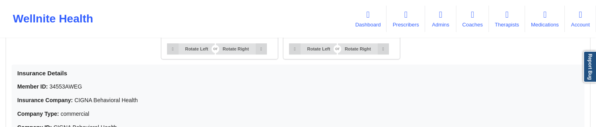
click at [132, 64] on div "Rotate Left Rotate Right Rotate Left Rotate Right" at bounding box center [281, 38] width 538 height 49
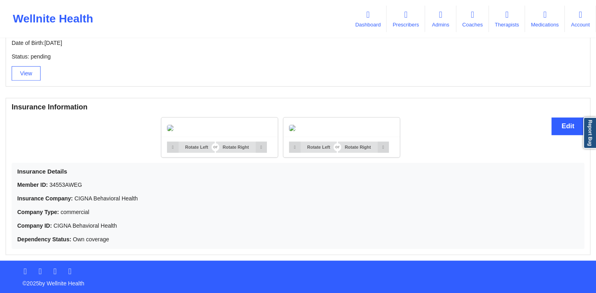
click at [465, 139] on div "Rotate Left Rotate Right Rotate Left Rotate Right" at bounding box center [281, 137] width 538 height 49
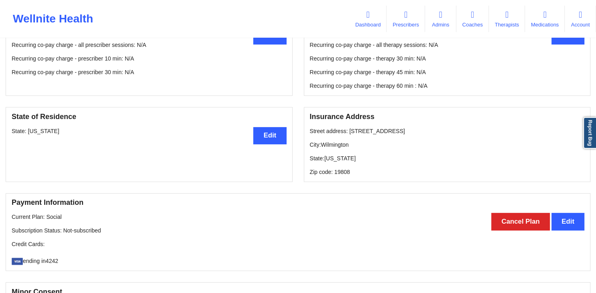
scroll to position [296, 0]
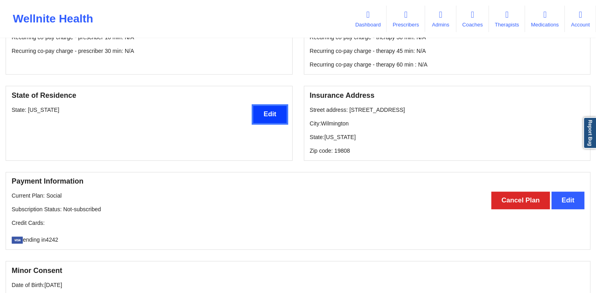
click at [267, 121] on button "Edit" at bounding box center [269, 114] width 33 height 17
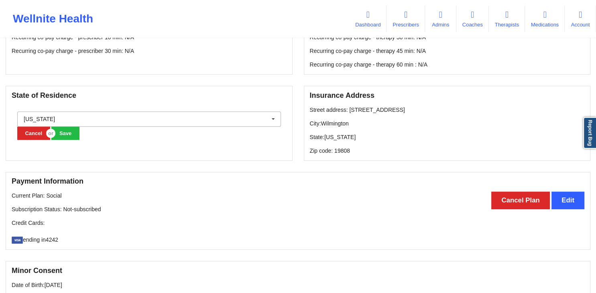
click at [166, 118] on input "text" at bounding box center [149, 119] width 263 height 14
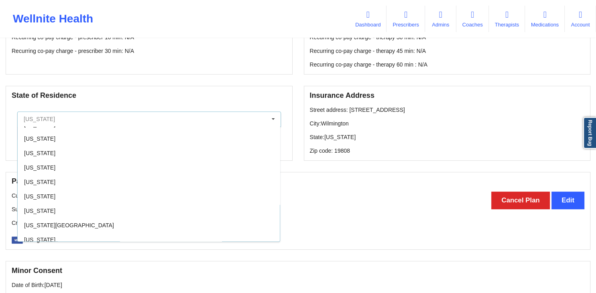
scroll to position [19, 0]
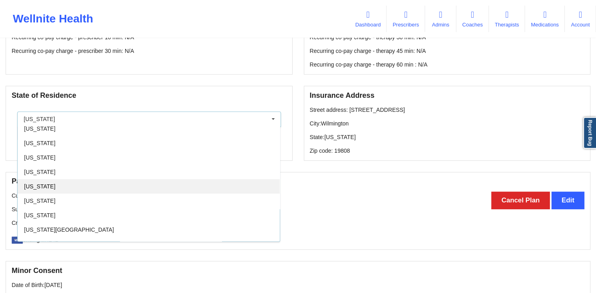
click at [187, 190] on div "[US_STATE]" at bounding box center [149, 186] width 262 height 14
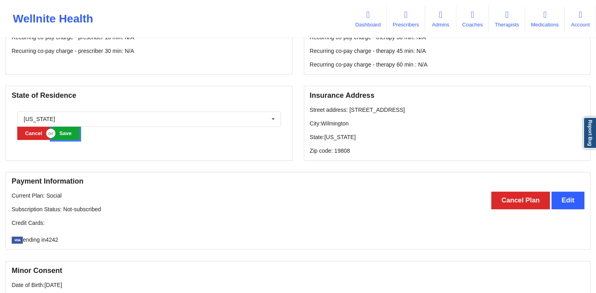
click at [68, 139] on button "Save" at bounding box center [65, 133] width 28 height 13
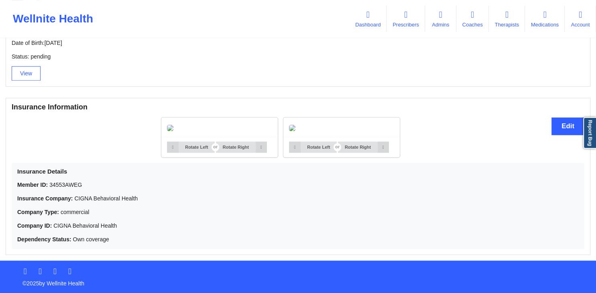
scroll to position [595, 0]
click at [553, 118] on button "Edit" at bounding box center [567, 126] width 33 height 17
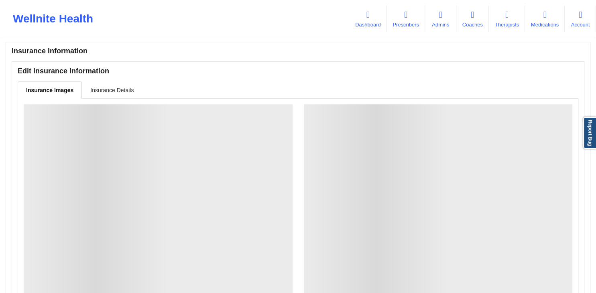
click at [103, 95] on link "Insurance Details" at bounding box center [112, 89] width 60 height 17
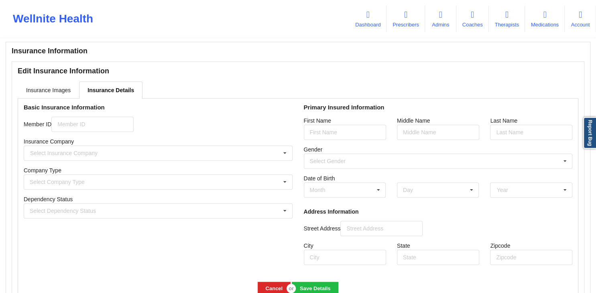
type input "34553AWEG"
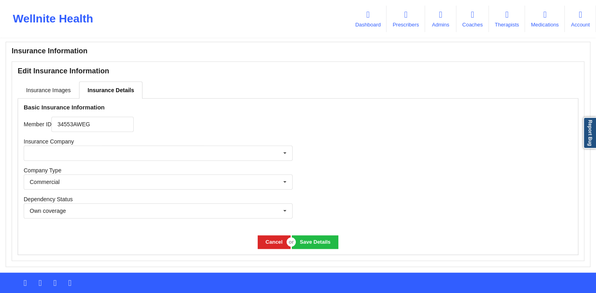
scroll to position [608, 0]
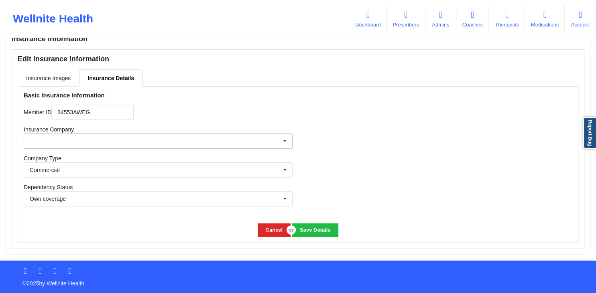
click at [136, 145] on input "text" at bounding box center [158, 141] width 268 height 14
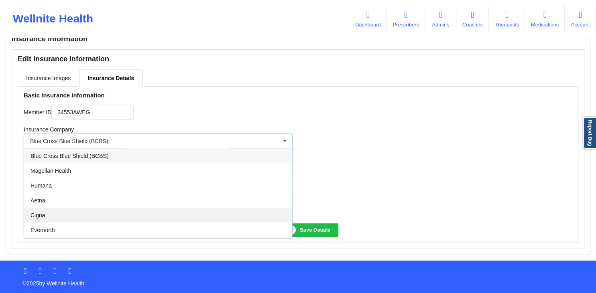
click at [86, 215] on div "Cigna" at bounding box center [158, 215] width 268 height 15
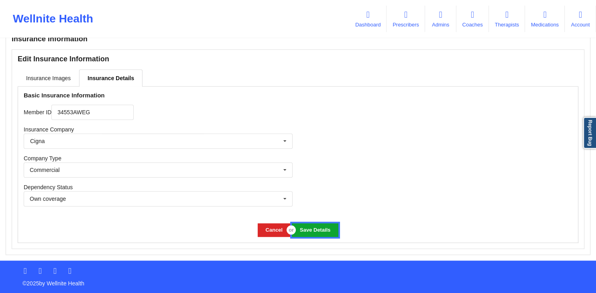
click at [309, 230] on button "Save Details" at bounding box center [315, 229] width 46 height 13
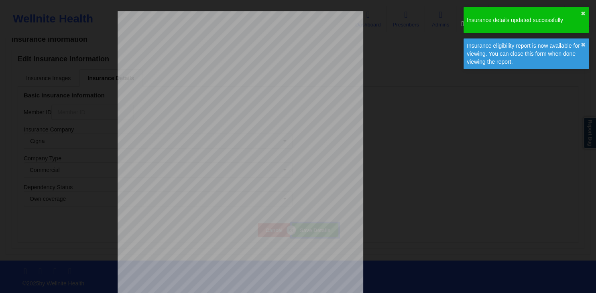
scroll to position [369, 0]
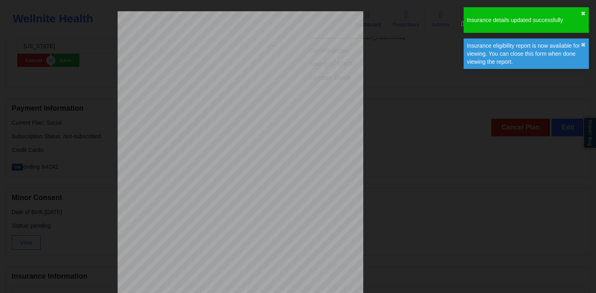
type input "34553AWEG"
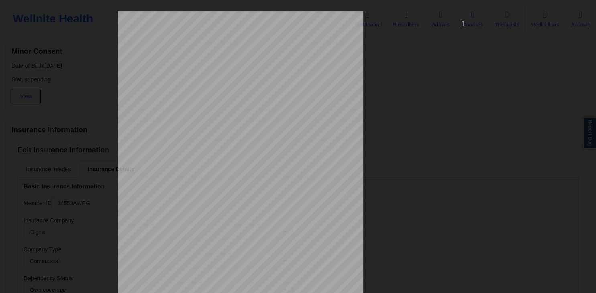
click at [376, 108] on div "ELIGIBILITY INQUIRY REPORT 9/9/2025 QUERY CRITERIA PAYER : DOS : Batch : PROVID…" at bounding box center [298, 170] width 361 height 318
click at [463, 22] on icon at bounding box center [462, 23] width 13 height 13
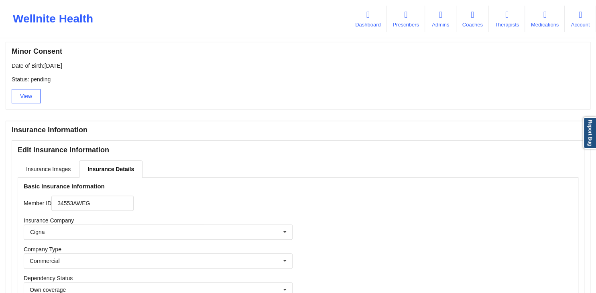
scroll to position [608, 0]
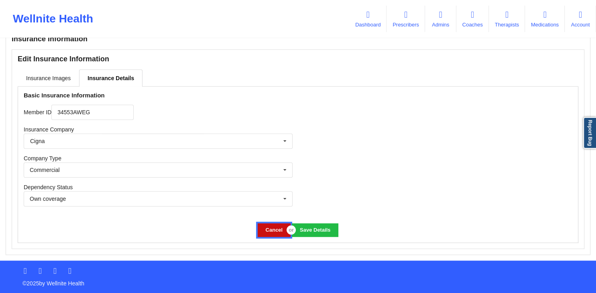
click at [269, 226] on button "Cancel" at bounding box center [273, 229] width 33 height 13
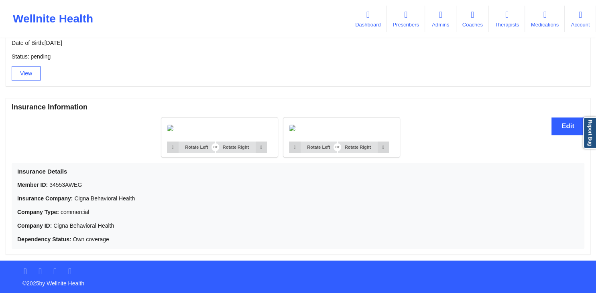
scroll to position [610, 0]
click at [569, 118] on button "Edit" at bounding box center [567, 126] width 33 height 17
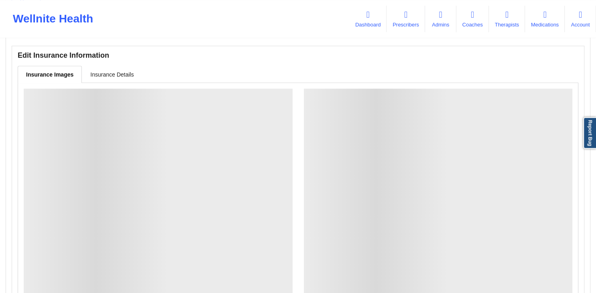
scroll to position [409, 0]
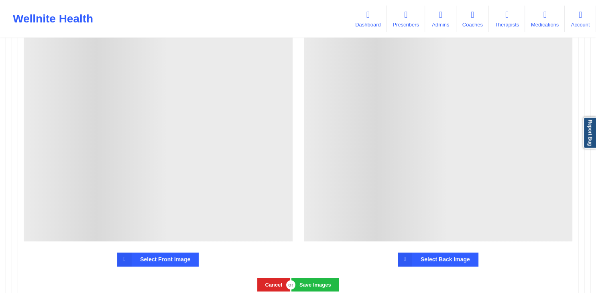
click at [171, 264] on label "Select Front Image" at bounding box center [157, 260] width 81 height 14
click at [0, 0] on input "Select Front Image" at bounding box center [0, 0] width 0 height 0
click at [168, 258] on label "Select Front Image" at bounding box center [157, 260] width 81 height 14
click at [0, 0] on input "Select Front Image" at bounding box center [0, 0] width 0 height 0
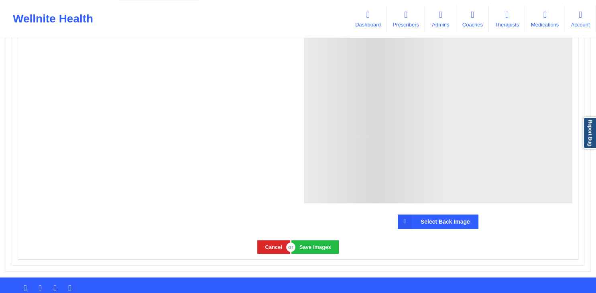
scroll to position [778, 0]
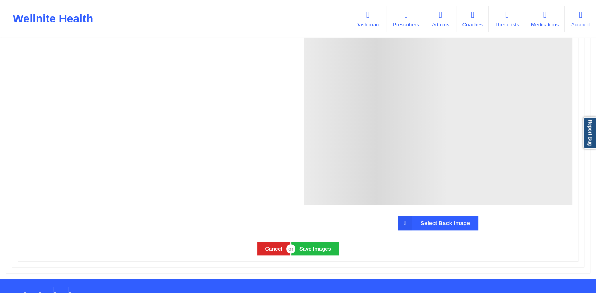
click at [427, 229] on label "Select Back Image" at bounding box center [437, 223] width 81 height 14
click at [0, 0] on input "Select Back Image" at bounding box center [0, 0] width 0 height 0
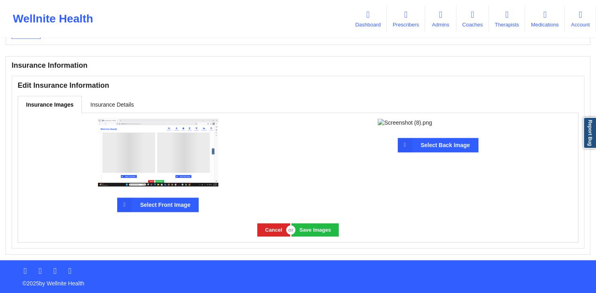
scroll to position [581, 0]
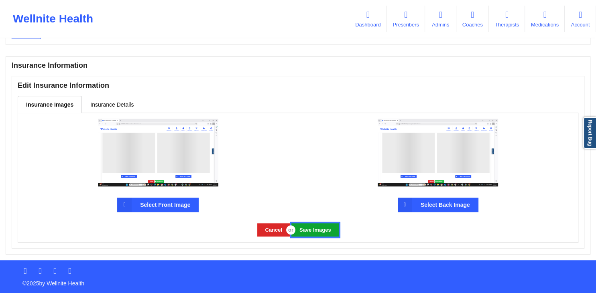
click at [309, 229] on button "Save Images" at bounding box center [314, 229] width 47 height 13
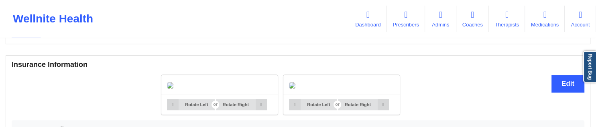
click at [150, 97] on div "Rotate Left Rotate Right Rotate Left Rotate Right" at bounding box center [281, 94] width 538 height 49
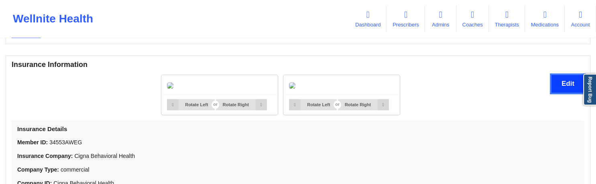
click at [564, 82] on button "Edit" at bounding box center [567, 83] width 33 height 17
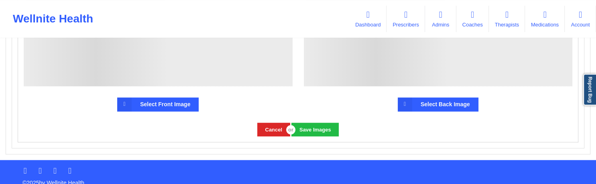
scroll to position [891, 0]
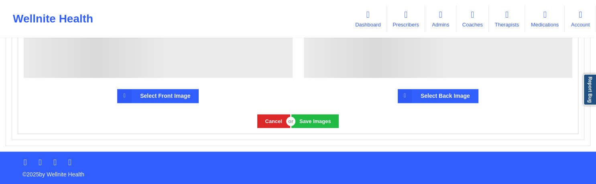
click at [146, 96] on label "Select Front Image" at bounding box center [157, 96] width 81 height 14
click at [0, 0] on input "Select Front Image" at bounding box center [0, 0] width 0 height 0
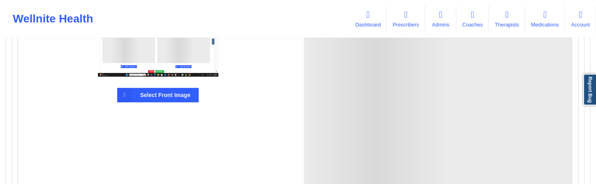
click at [501, 130] on div at bounding box center [438, 159] width 269 height 269
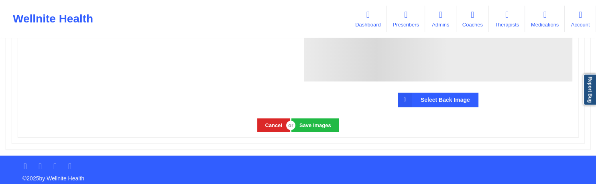
scroll to position [907, 0]
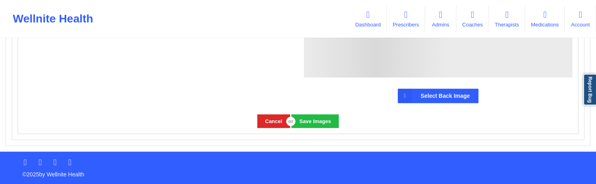
click at [428, 91] on label "Select Back Image" at bounding box center [437, 96] width 81 height 14
click at [0, 0] on input "Select Back Image" at bounding box center [0, 0] width 0 height 0
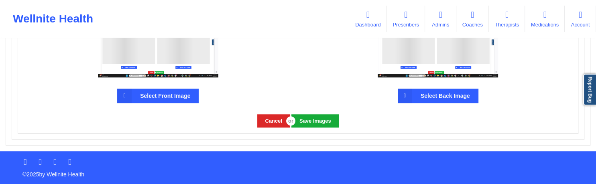
scroll to position [690, 0]
click at [321, 121] on button "Save Images" at bounding box center [314, 120] width 47 height 13
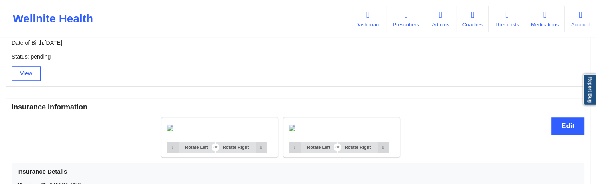
scroll to position [534, 0]
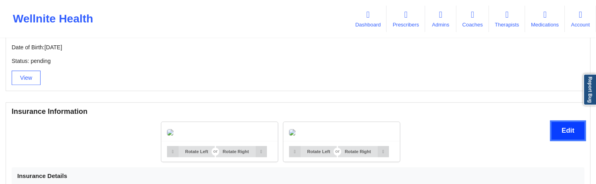
click at [560, 134] on button "Edit" at bounding box center [567, 130] width 33 height 17
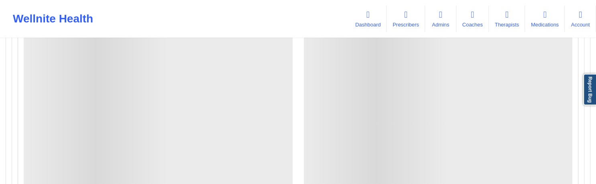
scroll to position [619, 0]
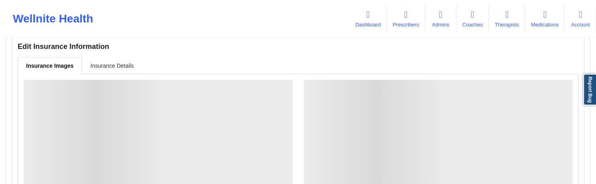
click at [114, 65] on link "Insurance Details" at bounding box center [112, 65] width 60 height 17
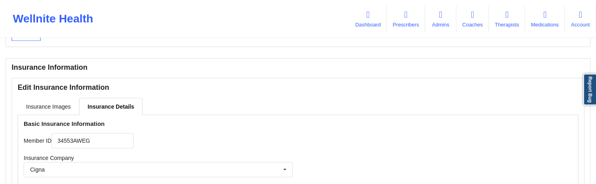
scroll to position [577, 0]
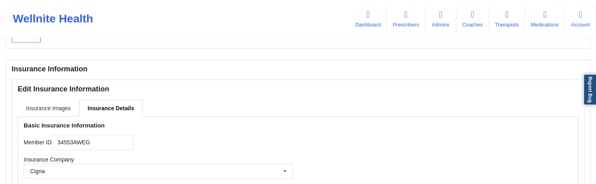
click at [52, 105] on link "Insurance Images" at bounding box center [48, 107] width 61 height 17
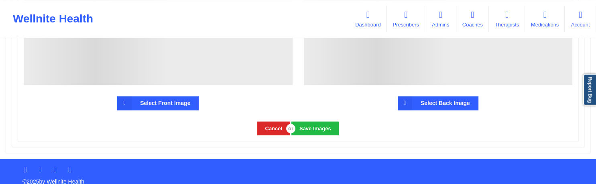
scroll to position [891, 0]
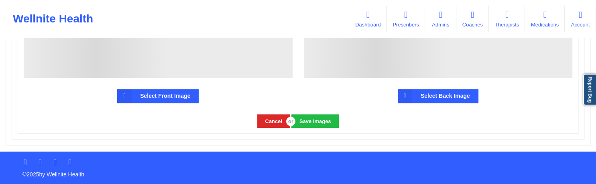
click at [168, 96] on label "Select Front Image" at bounding box center [157, 96] width 81 height 14
click at [0, 0] on input "Select Front Image" at bounding box center [0, 0] width 0 height 0
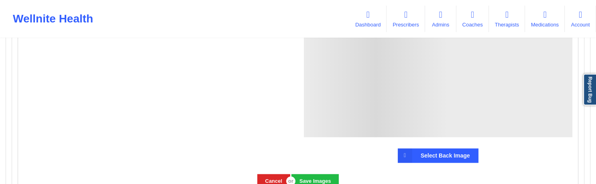
scroll to position [859, 0]
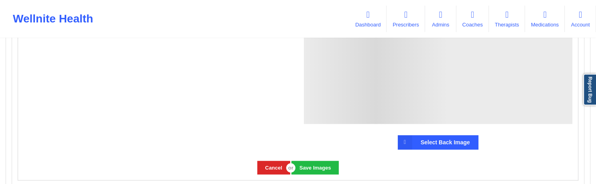
click at [427, 142] on label "Select Back Image" at bounding box center [437, 142] width 81 height 14
click at [0, 0] on input "Select Back Image" at bounding box center [0, 0] width 0 height 0
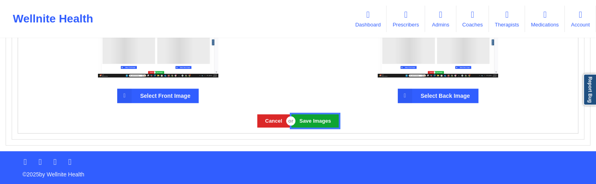
click at [320, 120] on button "Save Images" at bounding box center [314, 120] width 47 height 13
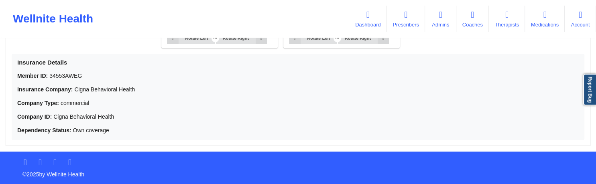
click at [519, 53] on div "Rotate Left Rotate Right Rotate Left Rotate Right" at bounding box center [281, 28] width 538 height 49
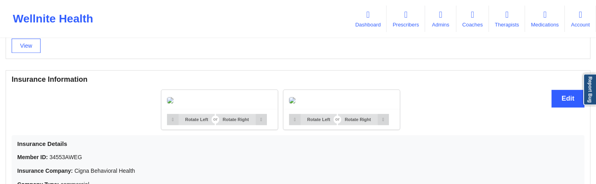
scroll to position [563, 0]
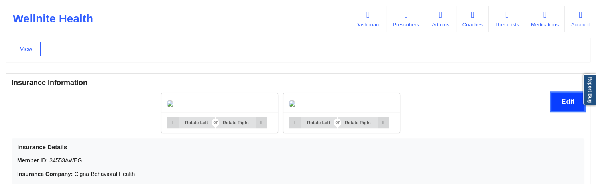
click at [571, 105] on button "Edit" at bounding box center [567, 101] width 33 height 17
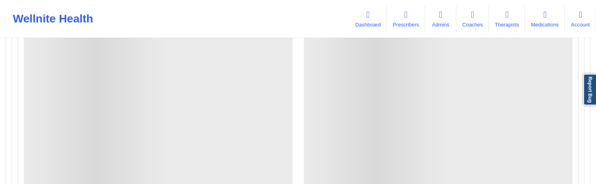
scroll to position [891, 0]
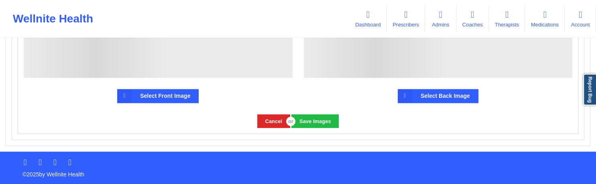
click at [180, 92] on label "Select Front Image" at bounding box center [157, 96] width 81 height 14
click at [0, 0] on input "Select Front Image" at bounding box center [0, 0] width 0 height 0
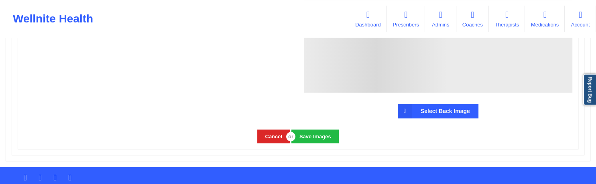
scroll to position [907, 0]
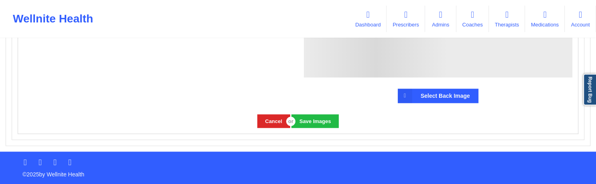
click at [424, 97] on label "Select Back Image" at bounding box center [437, 96] width 81 height 14
click at [0, 0] on input "Select Back Image" at bounding box center [0, 0] width 0 height 0
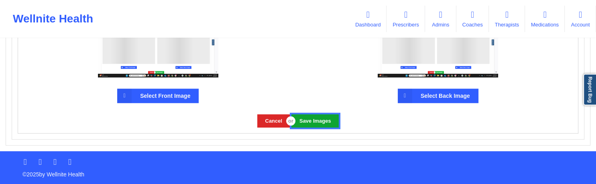
click at [323, 124] on button "Save Images" at bounding box center [314, 120] width 47 height 13
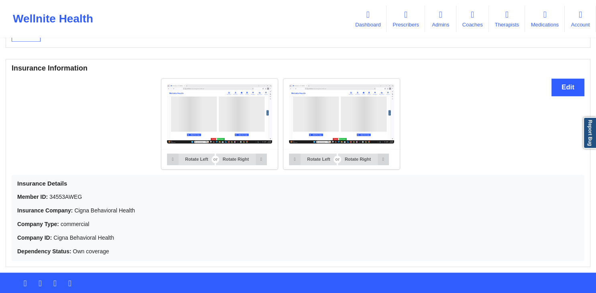
scroll to position [591, 0]
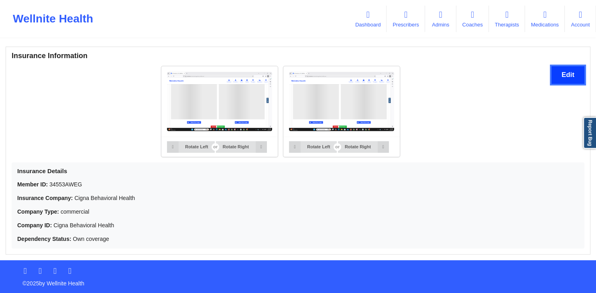
click at [557, 79] on button "Edit" at bounding box center [567, 74] width 33 height 17
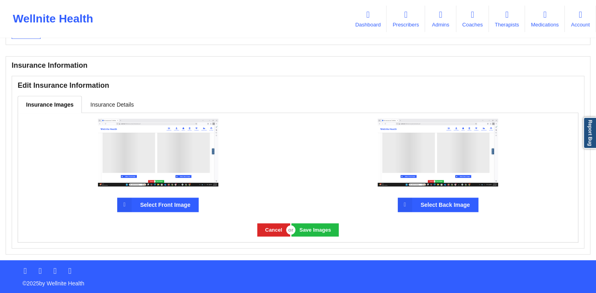
scroll to position [581, 0]
click at [120, 102] on link "Insurance Details" at bounding box center [112, 104] width 60 height 17
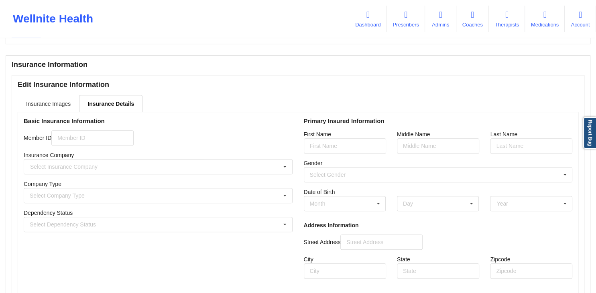
type input "34553AWEG"
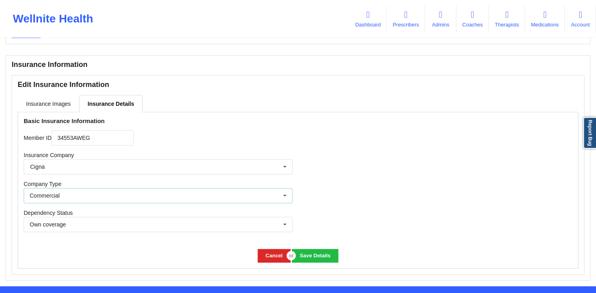
click at [230, 198] on div "Commercial None Public Commercial" at bounding box center [158, 195] width 269 height 15
click at [324, 200] on div at bounding box center [438, 177] width 280 height 131
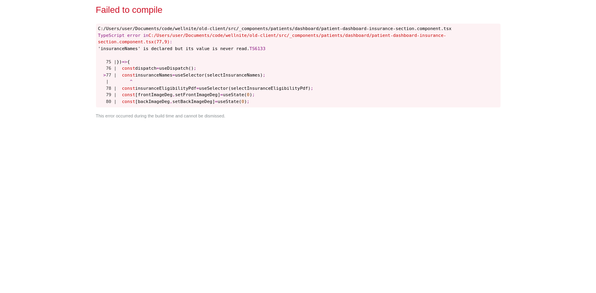
scroll to position [581, 0]
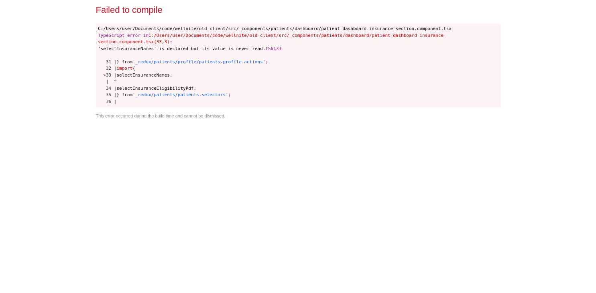
scroll to position [581, 0]
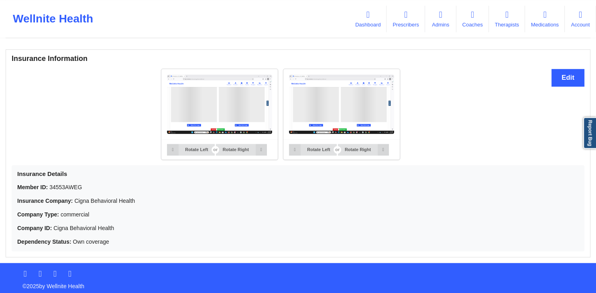
scroll to position [591, 0]
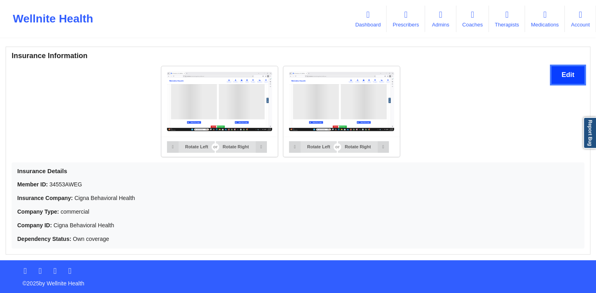
click at [556, 78] on button "Edit" at bounding box center [567, 74] width 33 height 17
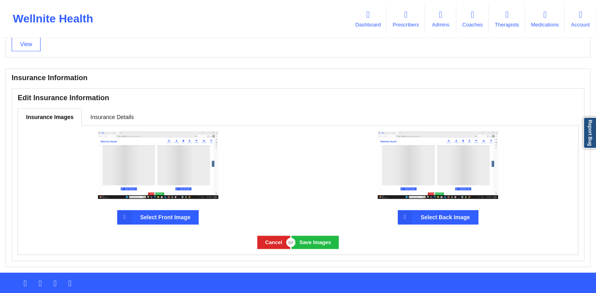
scroll to position [581, 0]
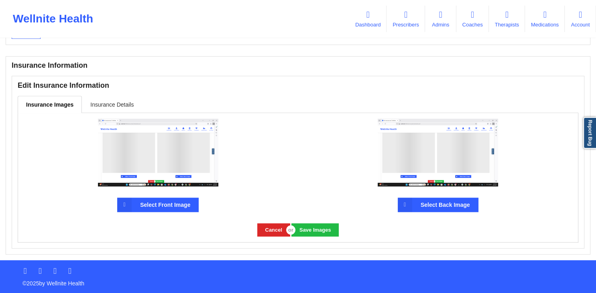
click at [106, 100] on link "Insurance Details" at bounding box center [112, 104] width 60 height 17
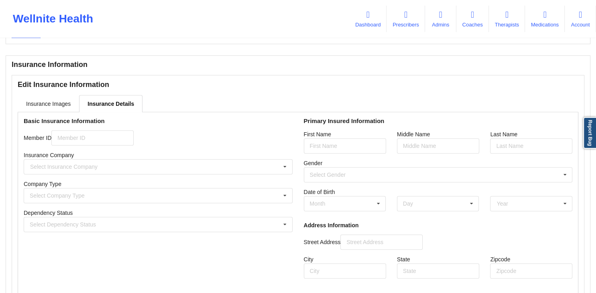
type input "34553AWEG"
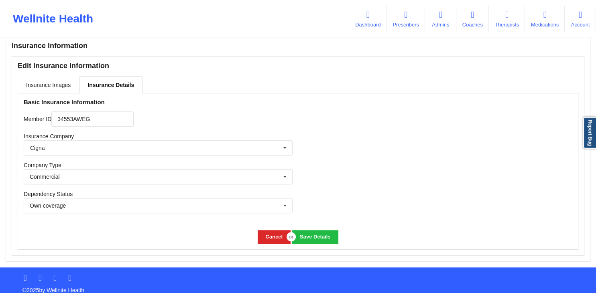
scroll to position [608, 0]
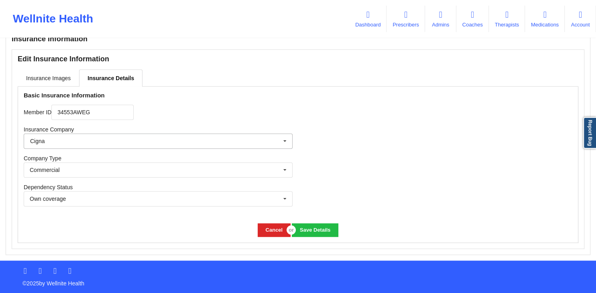
click at [282, 144] on icon at bounding box center [285, 141] width 12 height 15
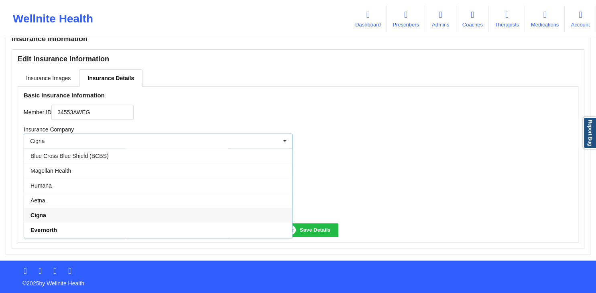
click at [224, 116] on div "Member ID 34553AWEG" at bounding box center [158, 112] width 269 height 15
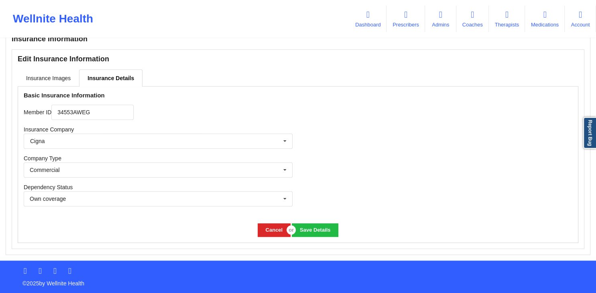
click at [263, 223] on div "Cancel Save Details" at bounding box center [297, 230] width 559 height 24
click at [263, 229] on button "Cancel" at bounding box center [273, 229] width 33 height 13
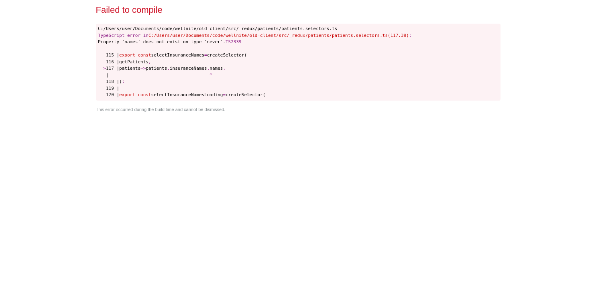
scroll to position [0, 0]
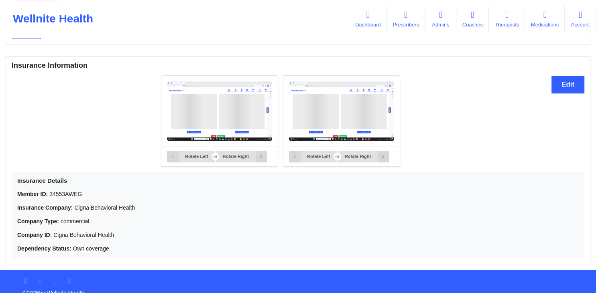
scroll to position [591, 0]
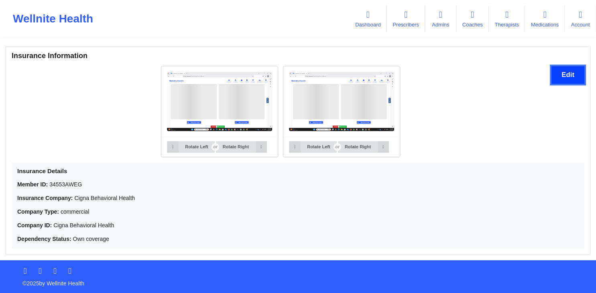
click at [556, 77] on button "Edit" at bounding box center [567, 74] width 33 height 17
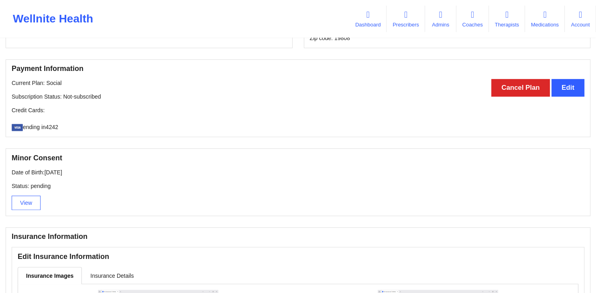
scroll to position [581, 0]
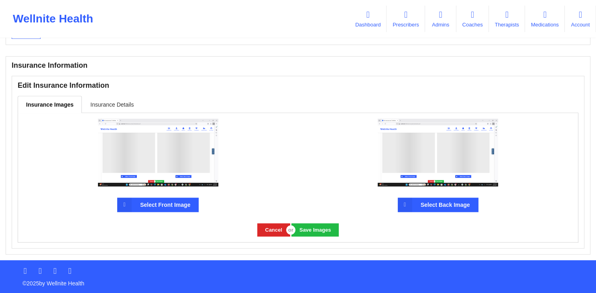
click at [98, 102] on link "Insurance Details" at bounding box center [112, 104] width 60 height 17
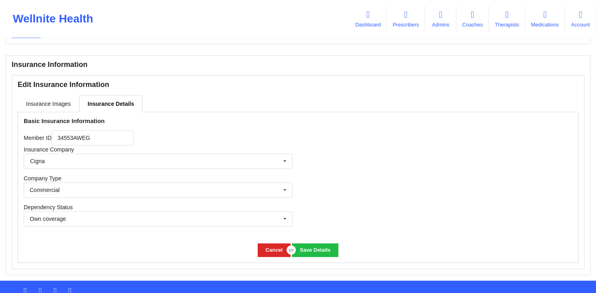
scroll to position [602, 0]
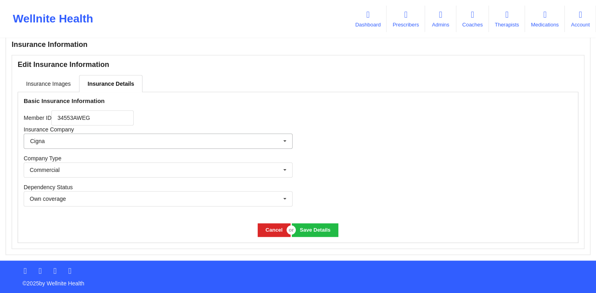
click at [280, 142] on icon at bounding box center [285, 141] width 12 height 15
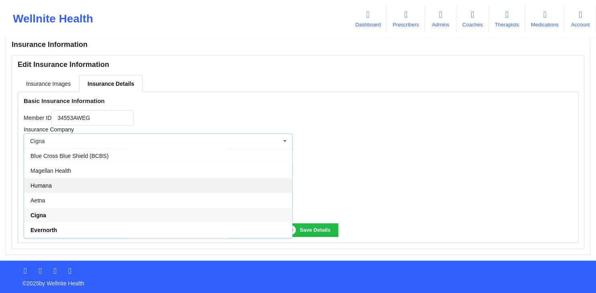
click at [82, 193] on div "Humana" at bounding box center [158, 185] width 268 height 15
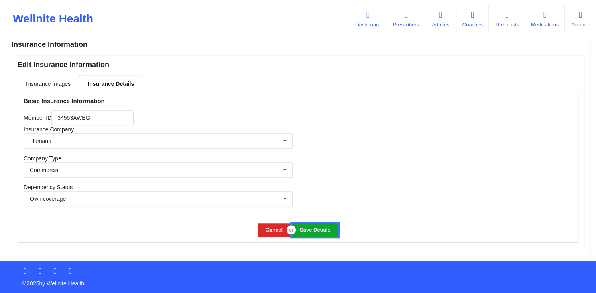
click at [315, 232] on button "Save Details" at bounding box center [315, 229] width 46 height 13
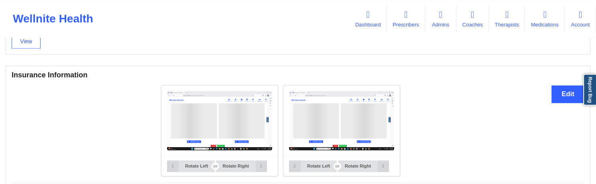
scroll to position [559, 0]
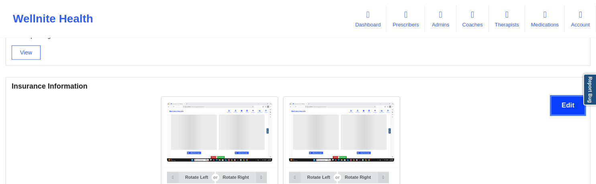
click at [561, 105] on button "Edit" at bounding box center [567, 105] width 33 height 17
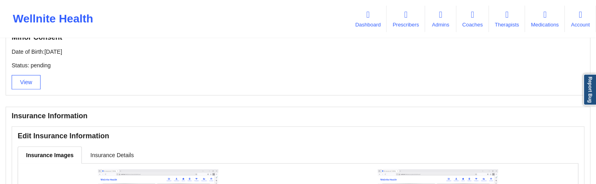
scroll to position [521, 0]
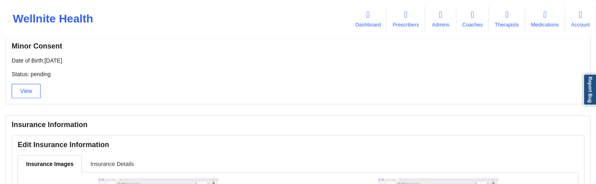
click at [113, 160] on link "Insurance Details" at bounding box center [112, 163] width 60 height 17
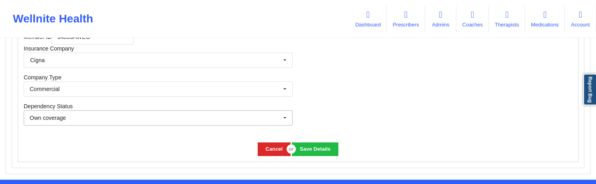
scroll to position [690, 0]
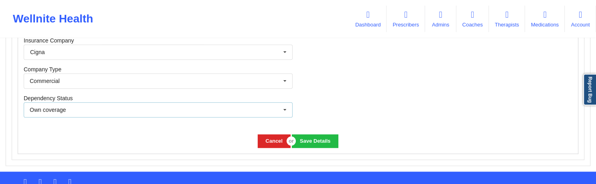
click at [227, 107] on div "Own coverage Own coverage Spouse Children" at bounding box center [158, 109] width 269 height 15
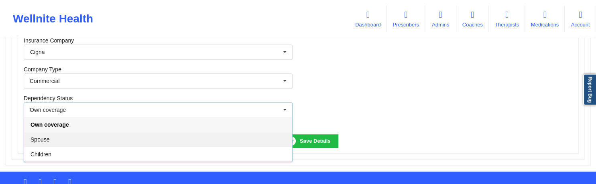
click at [119, 144] on div "Spouse" at bounding box center [158, 139] width 268 height 15
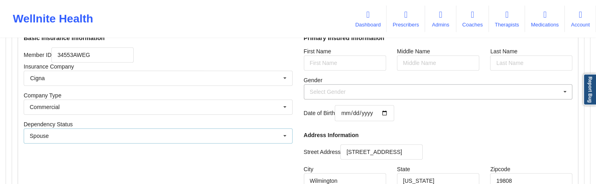
scroll to position [648, 0]
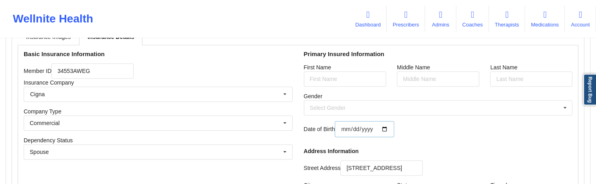
click at [389, 131] on input "date" at bounding box center [363, 129] width 59 height 16
click at [474, 137] on div "Date of Birth" at bounding box center [438, 129] width 269 height 16
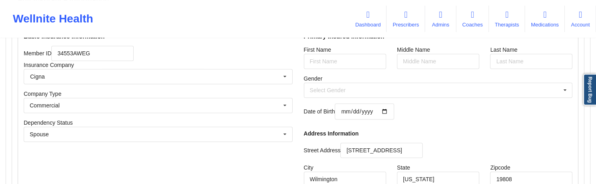
scroll to position [733, 0]
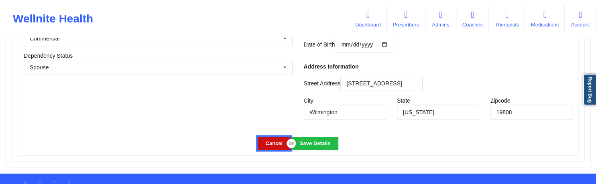
click at [269, 143] on button "Cancel" at bounding box center [273, 143] width 33 height 13
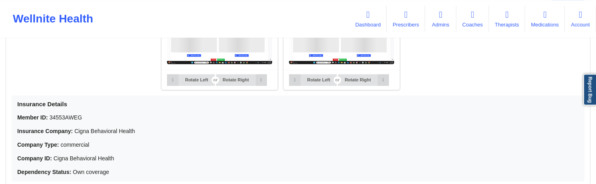
scroll to position [616, 0]
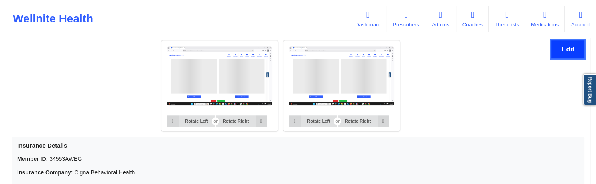
click at [568, 44] on button "Edit" at bounding box center [567, 49] width 33 height 17
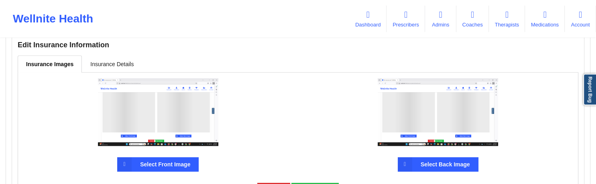
scroll to position [603, 0]
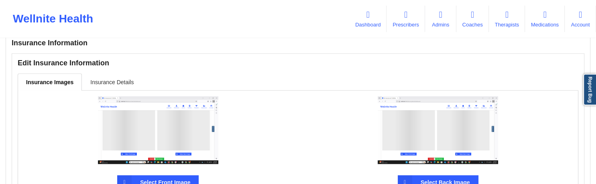
click at [111, 83] on link "Insurance Details" at bounding box center [112, 81] width 60 height 17
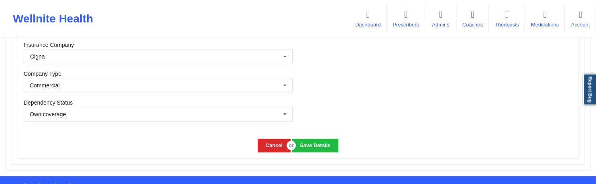
scroll to position [684, 0]
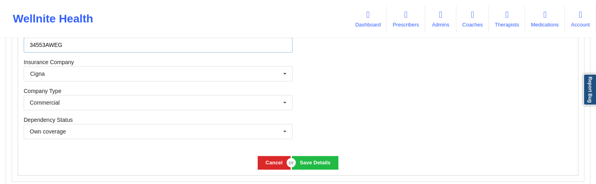
click at [207, 45] on input "34553AWEG" at bounding box center [158, 44] width 269 height 15
type input "34553AWEF"
click at [315, 161] on button "Save Details" at bounding box center [315, 162] width 46 height 13
click at [316, 163] on button "Save Details" at bounding box center [315, 162] width 46 height 13
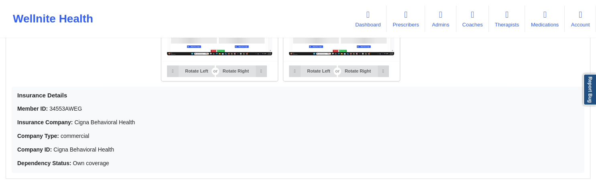
scroll to position [616, 0]
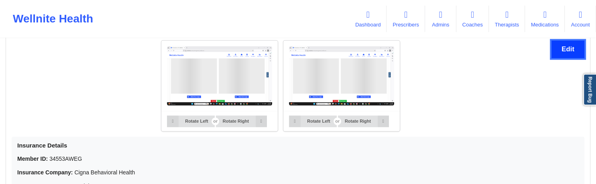
click at [555, 50] on button "Edit" at bounding box center [567, 49] width 33 height 17
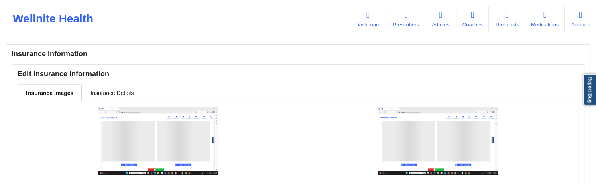
scroll to position [603, 0]
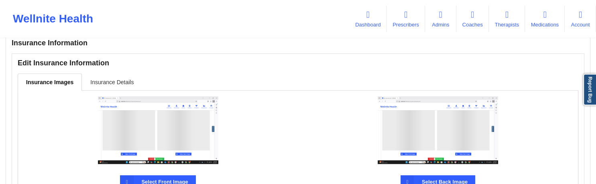
click at [123, 80] on link "Insurance Details" at bounding box center [112, 81] width 60 height 17
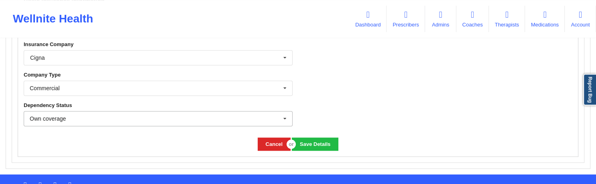
scroll to position [683, 0]
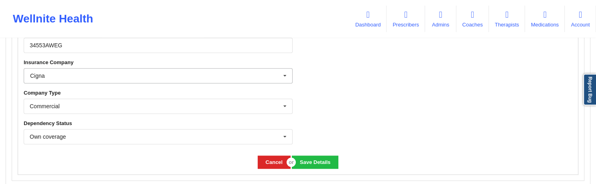
click at [182, 80] on input "text" at bounding box center [158, 76] width 268 height 14
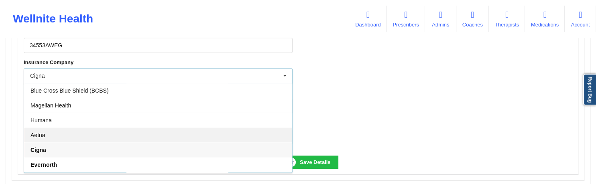
click at [77, 134] on div "Aetna" at bounding box center [158, 135] width 268 height 15
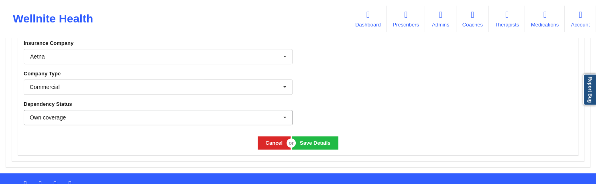
scroll to position [726, 0]
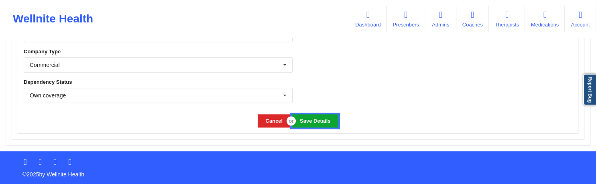
click at [327, 118] on button "Save Details" at bounding box center [315, 120] width 46 height 13
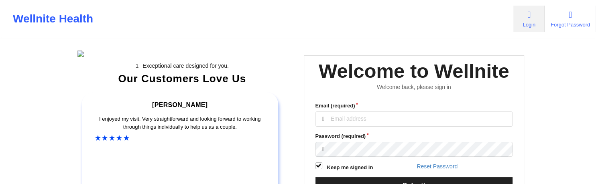
type input "[EMAIL_ADDRESS][DOMAIN_NAME]"
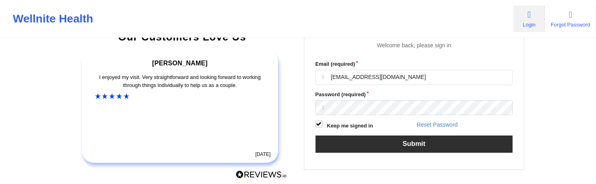
scroll to position [127, 0]
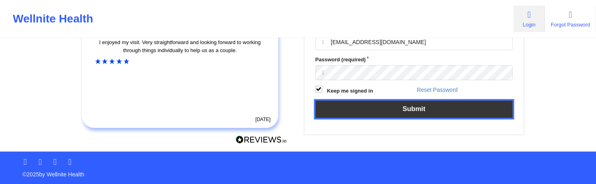
click at [368, 118] on button "Submit" at bounding box center [413, 109] width 197 height 17
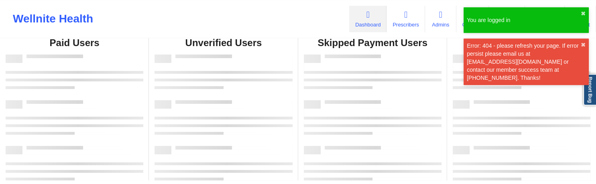
scroll to position [42, 0]
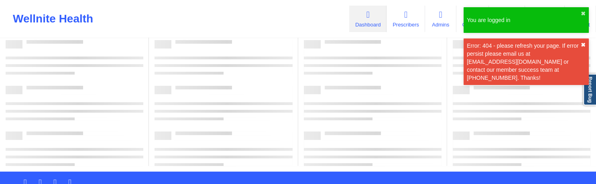
click at [582, 45] on button "✖︎" at bounding box center [582, 45] width 5 height 6
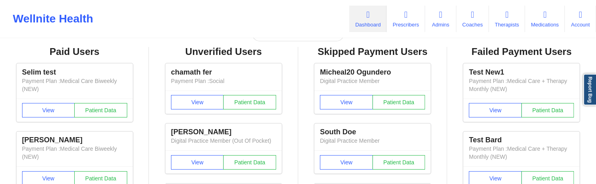
scroll to position [0, 0]
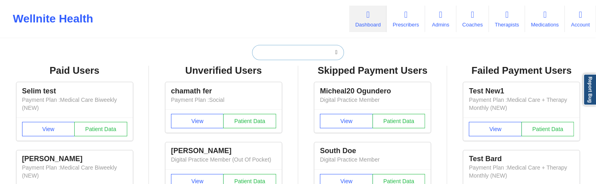
click at [318, 52] on input "text" at bounding box center [297, 52] width 91 height 15
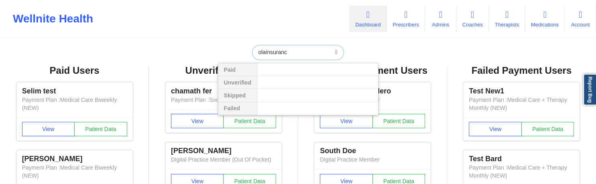
type input "olainsurance"
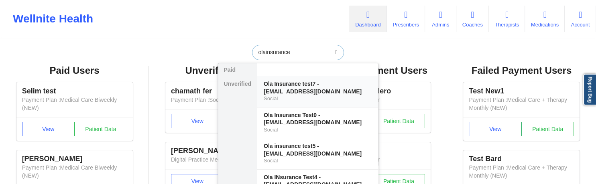
click at [301, 87] on div "Ola Insurance test7 - [EMAIL_ADDRESS][DOMAIN_NAME]" at bounding box center [317, 87] width 108 height 15
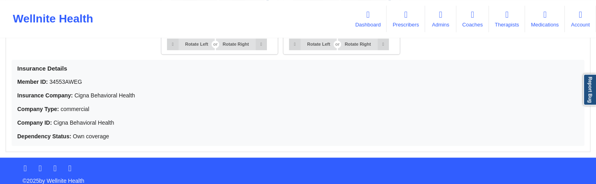
scroll to position [700, 0]
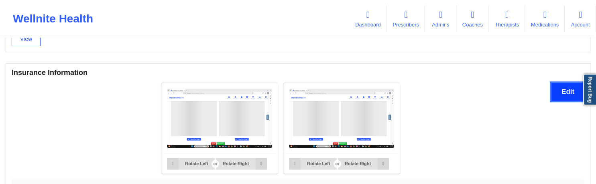
click at [558, 95] on button "Edit" at bounding box center [567, 91] width 33 height 17
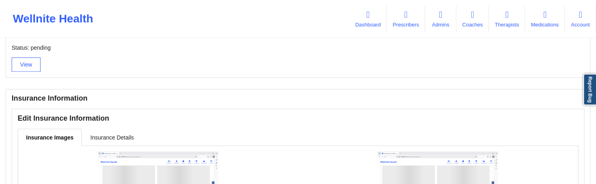
scroll to position [521, 0]
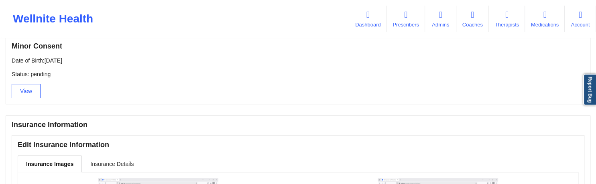
click at [107, 163] on link "Insurance Details" at bounding box center [112, 163] width 60 height 17
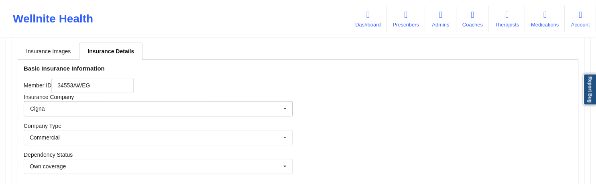
scroll to position [626, 0]
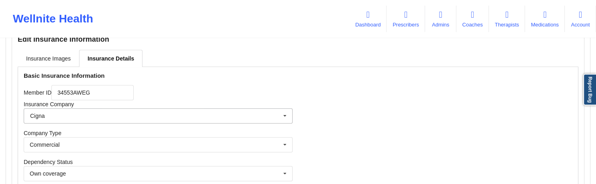
click at [245, 121] on input "text" at bounding box center [158, 116] width 268 height 14
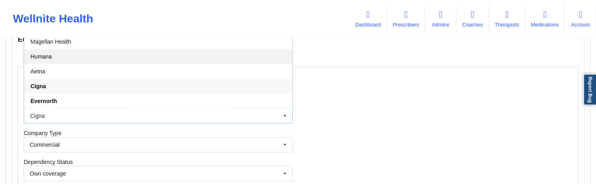
click at [126, 61] on div "Humana" at bounding box center [158, 56] width 268 height 15
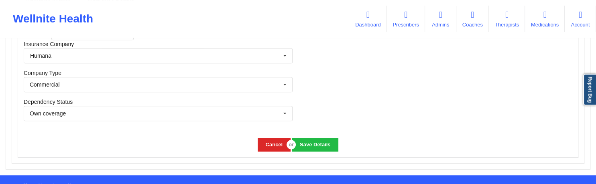
scroll to position [711, 0]
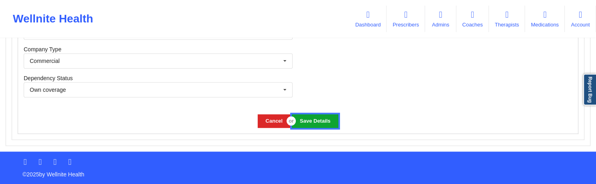
click at [318, 121] on button "Save Details" at bounding box center [315, 120] width 46 height 13
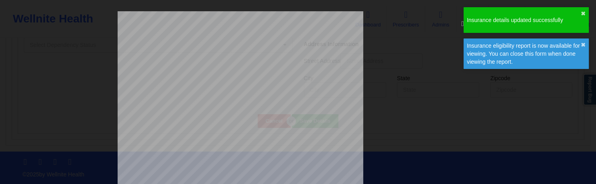
scroll to position [538, 0]
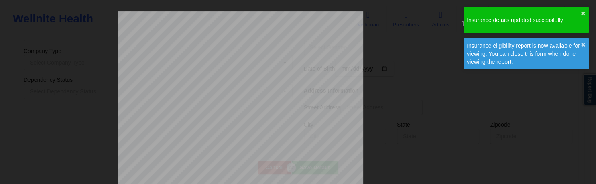
type input "34553AWEG"
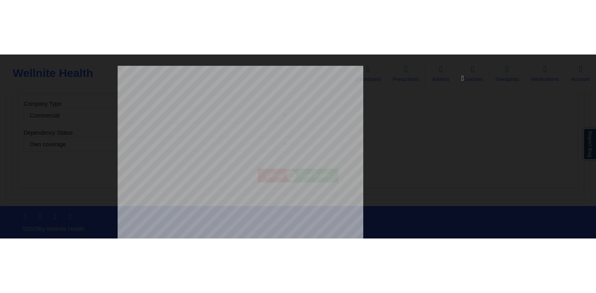
scroll to position [602, 0]
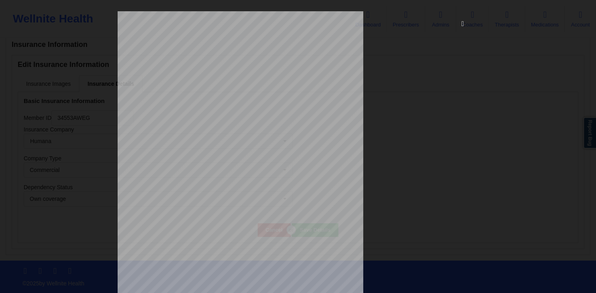
click at [462, 25] on icon at bounding box center [462, 23] width 13 height 13
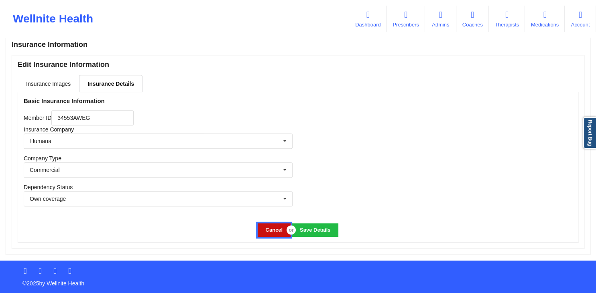
click at [273, 184] on button "Cancel" at bounding box center [273, 229] width 33 height 13
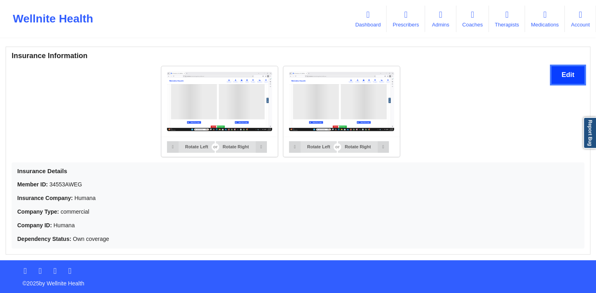
click at [561, 77] on button "Edit" at bounding box center [567, 74] width 33 height 17
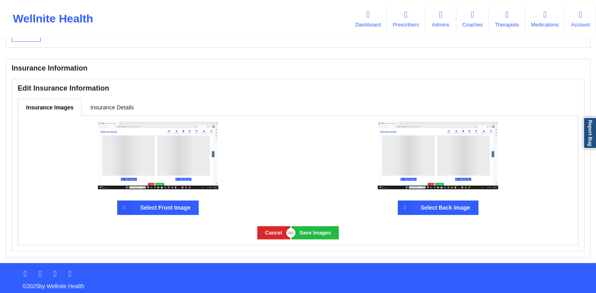
scroll to position [581, 0]
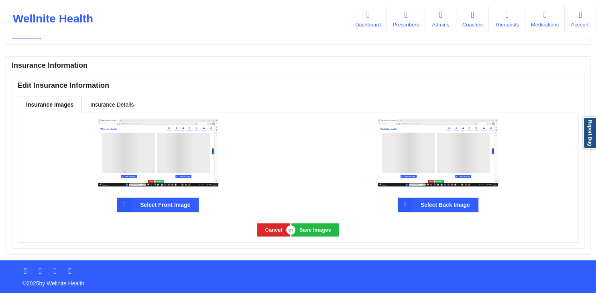
click at [168, 184] on label "Select Front Image" at bounding box center [157, 205] width 81 height 14
click at [0, 0] on input "Select Front Image" at bounding box center [0, 0] width 0 height 0
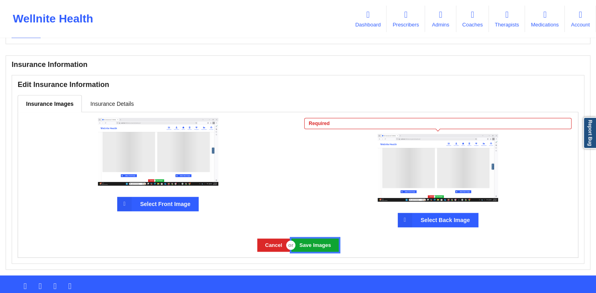
click at [314, 184] on button "Save Images" at bounding box center [314, 245] width 47 height 13
click at [424, 184] on label "Select Back Image" at bounding box center [437, 220] width 81 height 14
click at [0, 0] on input "Select Back Image" at bounding box center [0, 0] width 0 height 0
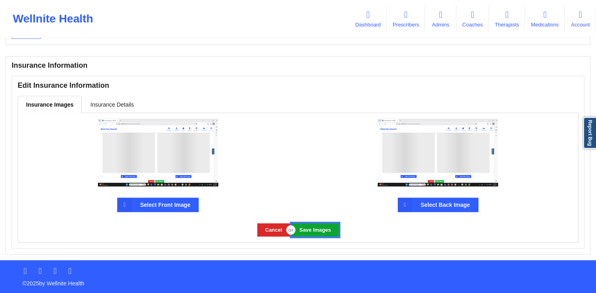
click at [311, 184] on button "Save Images" at bounding box center [314, 229] width 47 height 13
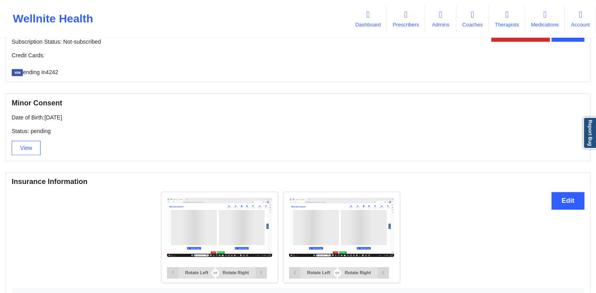
scroll to position [591, 0]
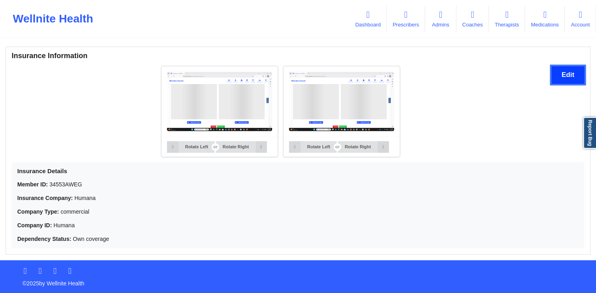
click at [555, 76] on button "Edit" at bounding box center [567, 74] width 33 height 17
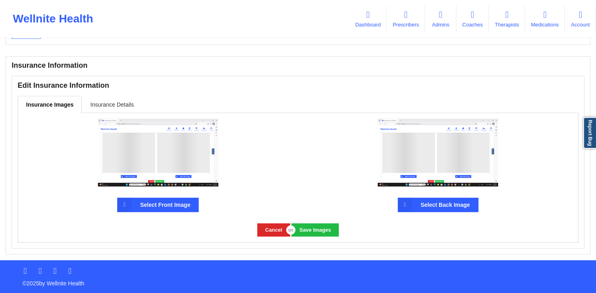
click at [113, 107] on link "Insurance Details" at bounding box center [112, 104] width 60 height 17
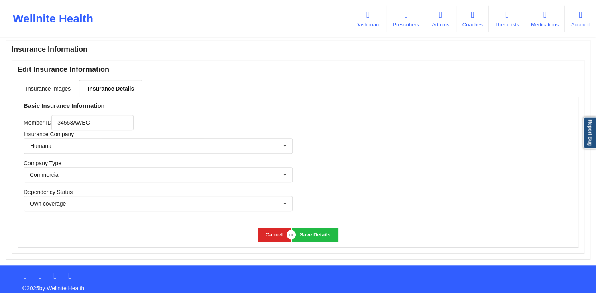
scroll to position [602, 0]
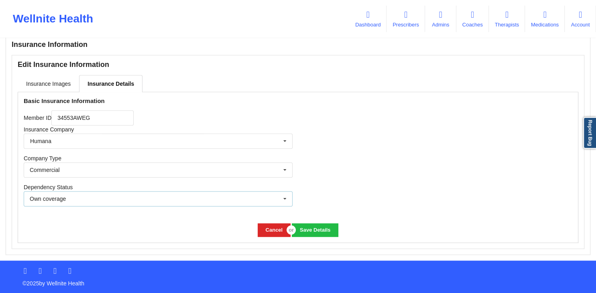
click at [157, 184] on div "Own coverage Own coverage Spouse Children" at bounding box center [158, 198] width 269 height 15
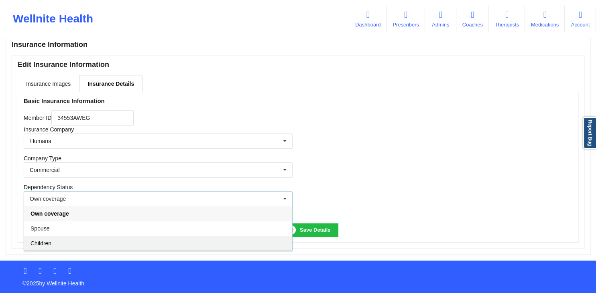
click at [115, 184] on div "Children" at bounding box center [158, 243] width 268 height 15
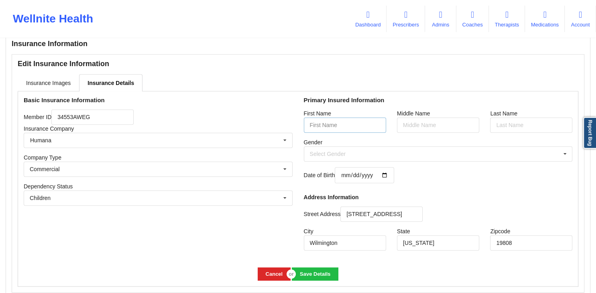
click at [365, 128] on input "text" at bounding box center [345, 125] width 82 height 15
type input "Jacob"
type input "Joy"
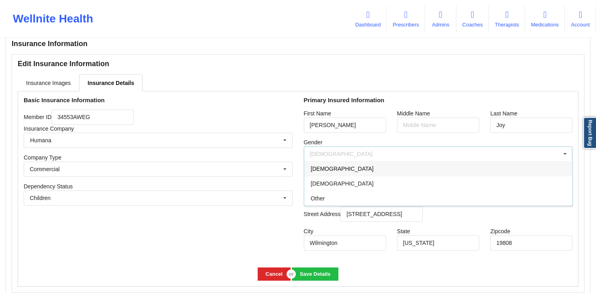
click at [316, 168] on span "Male" at bounding box center [341, 169] width 63 height 6
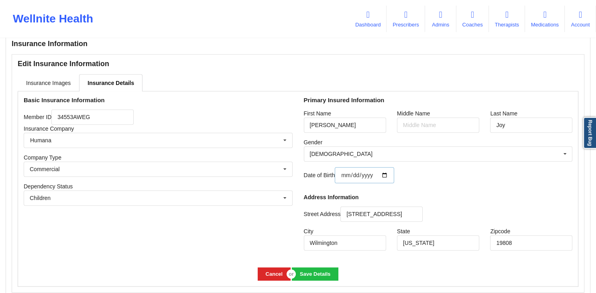
click at [390, 174] on input "date" at bounding box center [363, 175] width 59 height 16
click at [467, 156] on div "Male Male Female Other" at bounding box center [438, 153] width 269 height 15
click at [341, 138] on div "First Name Jacob" at bounding box center [344, 124] width 93 height 40
click at [361, 176] on input "date" at bounding box center [363, 175] width 59 height 16
click at [389, 177] on input "date" at bounding box center [363, 175] width 59 height 16
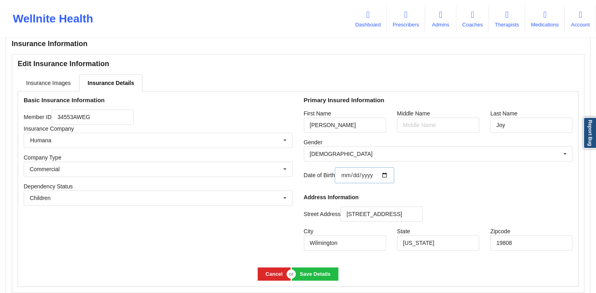
type input "2004-09-22"
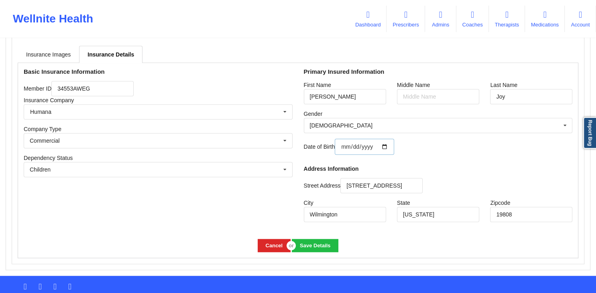
scroll to position [644, 0]
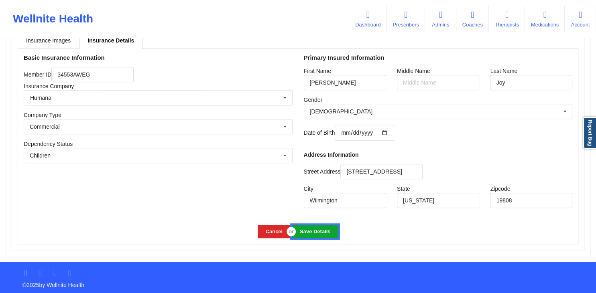
click at [312, 184] on button "Save Details" at bounding box center [315, 231] width 46 height 13
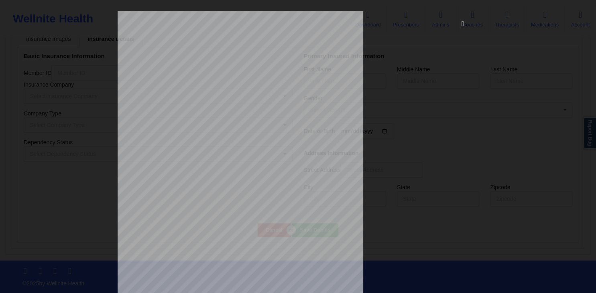
scroll to position [471, 0]
type input "34553AWEG"
type input "Jacob"
type input "Joy"
type input "2004-09-22"
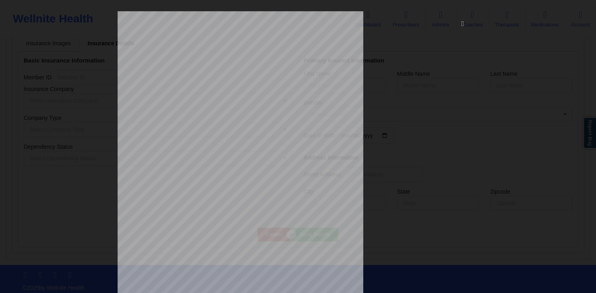
type input "2055 Limestone Road"
type input "Wilmington"
type input "[US_STATE]"
type input "19808"
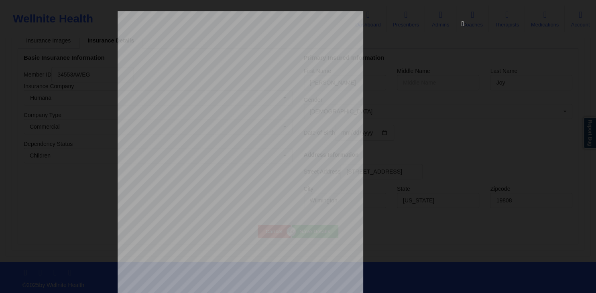
click at [462, 24] on icon at bounding box center [462, 23] width 13 height 13
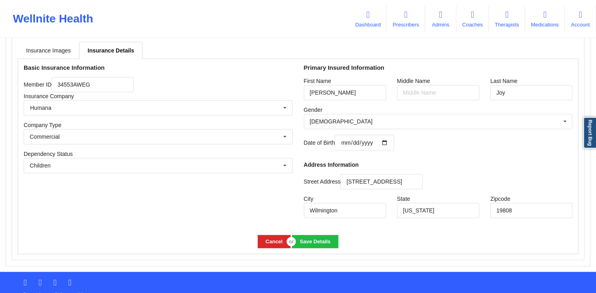
scroll to position [646, 0]
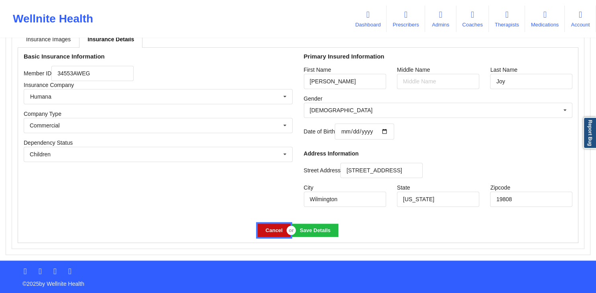
click at [272, 184] on button "Cancel" at bounding box center [273, 230] width 33 height 13
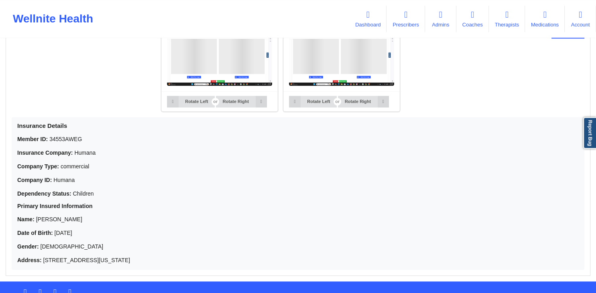
scroll to position [615, 0]
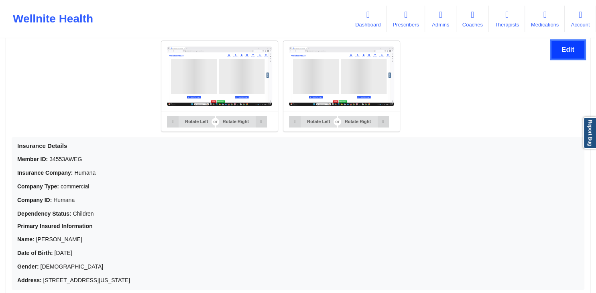
click at [566, 48] on button "Edit" at bounding box center [567, 49] width 33 height 17
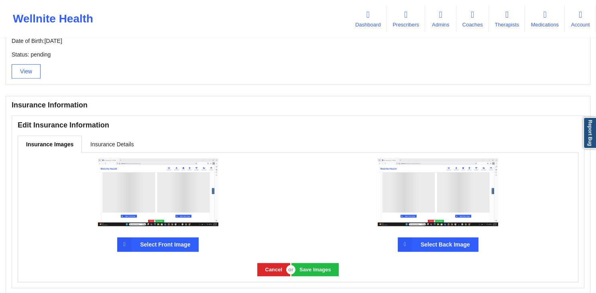
scroll to position [539, 0]
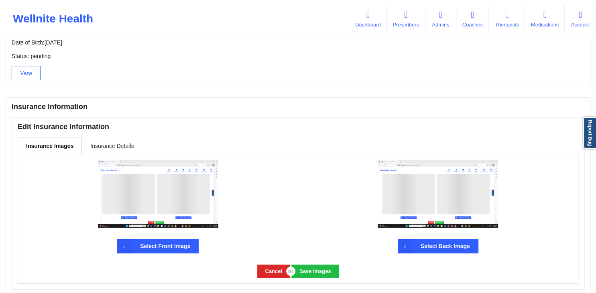
click at [103, 147] on link "Insurance Details" at bounding box center [112, 145] width 60 height 17
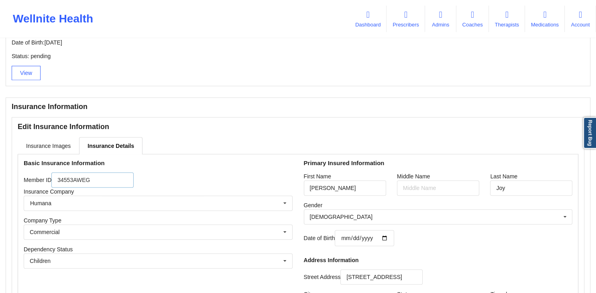
click at [94, 184] on input "34553AWEG" at bounding box center [92, 179] width 82 height 15
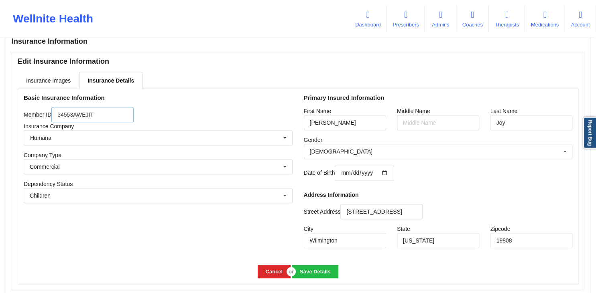
scroll to position [646, 0]
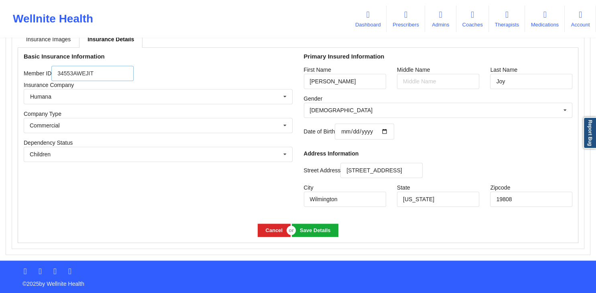
type input "34553AWEJIT"
click at [305, 184] on button "Save Details" at bounding box center [315, 230] width 46 height 13
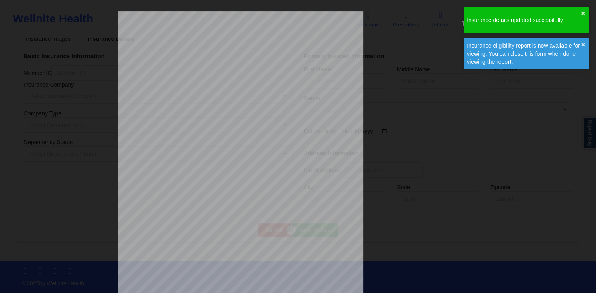
scroll to position [472, 0]
type input "Jacob"
type input "Joy"
type input "2004-09-22"
type input "2055 Limestone Road"
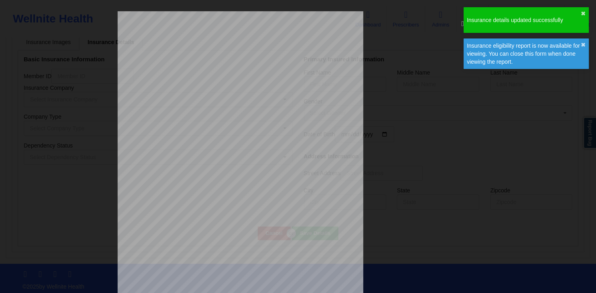
type input "Wilmington"
type input "[US_STATE]"
type input "19808"
type input "34553AWEJIT"
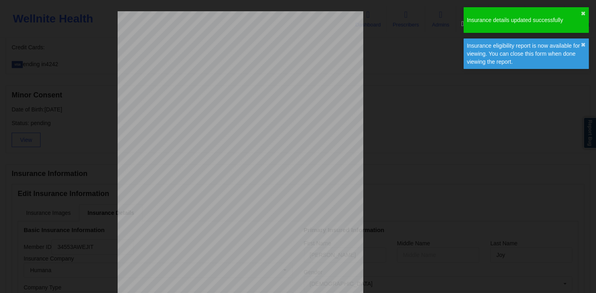
scroll to position [646, 0]
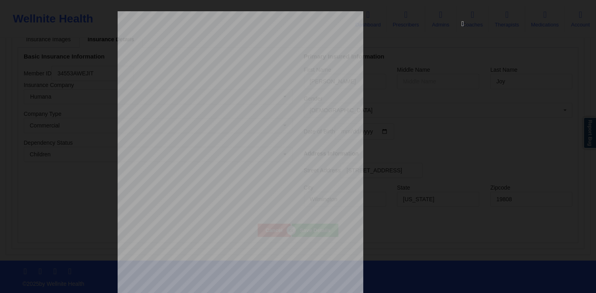
click at [460, 26] on icon at bounding box center [462, 23] width 13 height 13
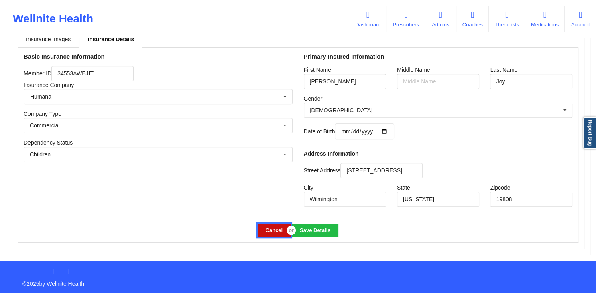
click at [270, 184] on button "Cancel" at bounding box center [273, 230] width 33 height 13
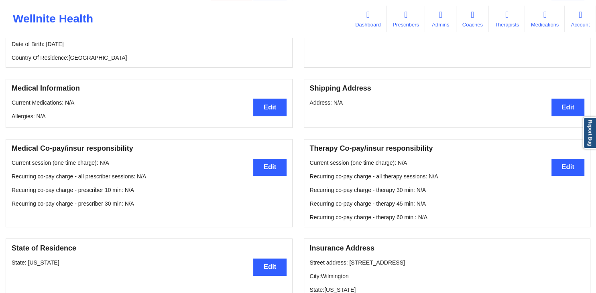
scroll to position [0, 0]
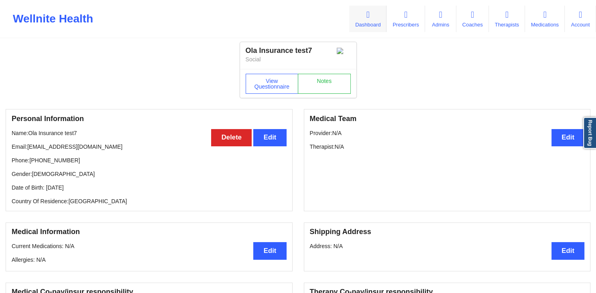
click at [367, 18] on icon at bounding box center [368, 14] width 10 height 9
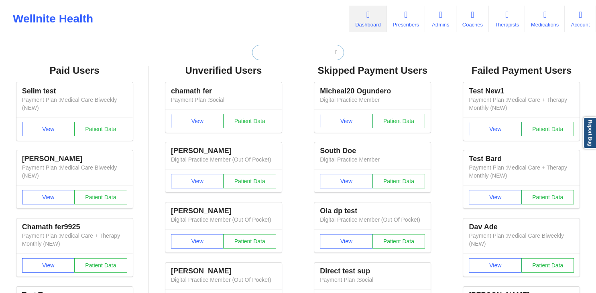
click at [314, 54] on input "text" at bounding box center [297, 52] width 91 height 15
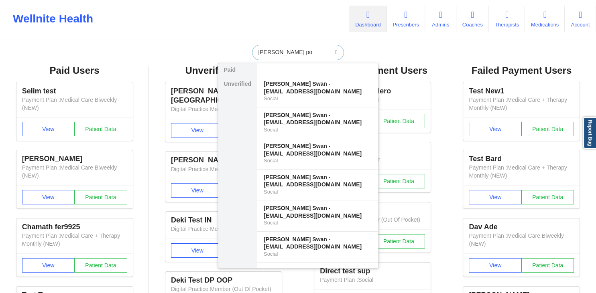
type input "phyu poe poe"
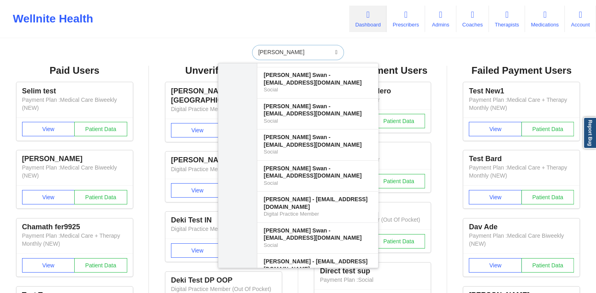
scroll to position [6717, 0]
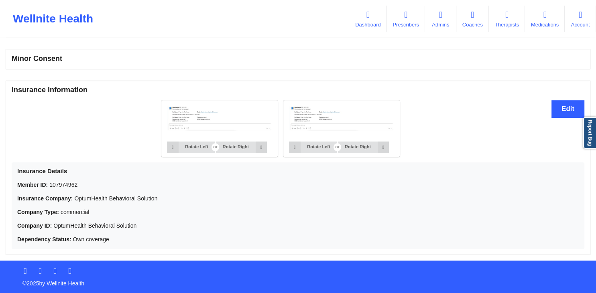
scroll to position [510, 0]
click at [572, 110] on button "Edit" at bounding box center [567, 108] width 33 height 17
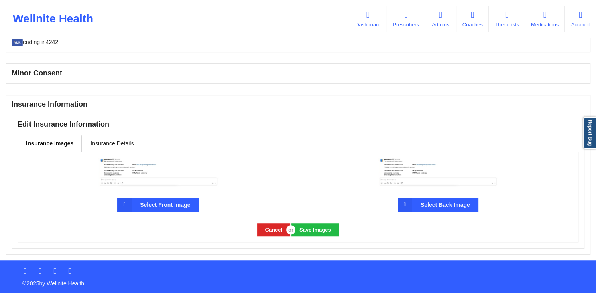
scroll to position [495, 0]
click at [126, 140] on link "Insurance Details" at bounding box center [112, 143] width 60 height 17
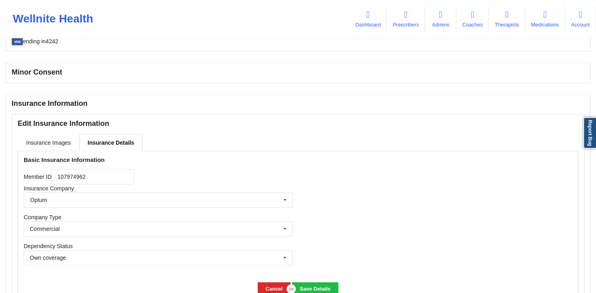
scroll to position [555, 0]
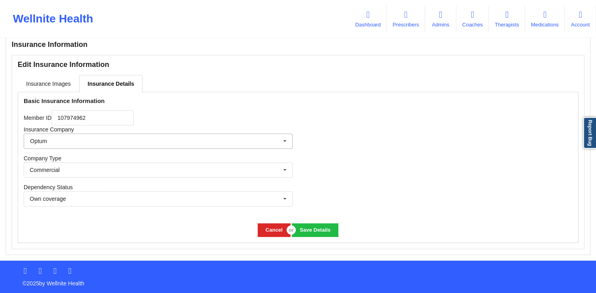
click at [171, 142] on input "text" at bounding box center [158, 141] width 268 height 14
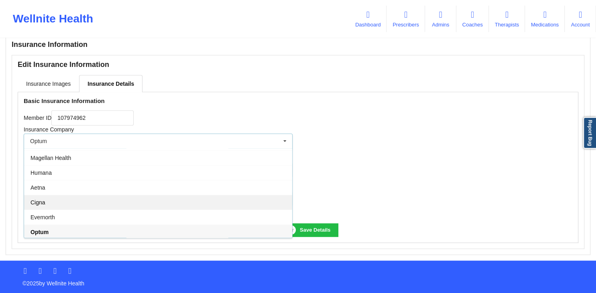
click at [78, 184] on div "Cigna" at bounding box center [158, 202] width 268 height 15
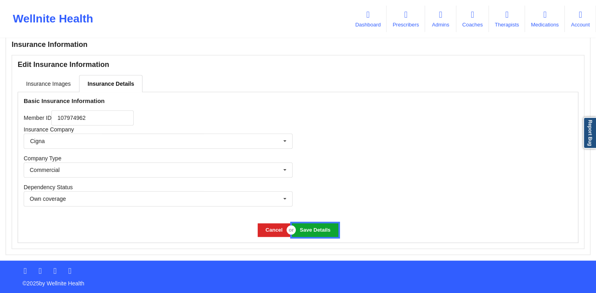
click at [308, 184] on button "Save Details" at bounding box center [315, 229] width 46 height 13
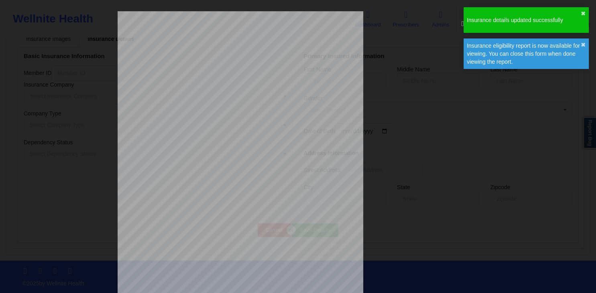
scroll to position [407, 0]
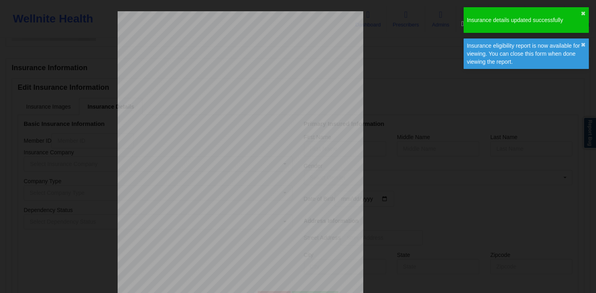
type input "107974962"
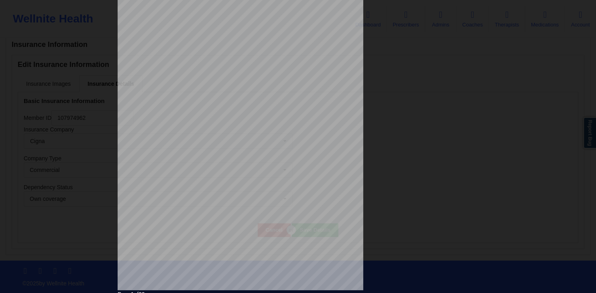
scroll to position [0, 0]
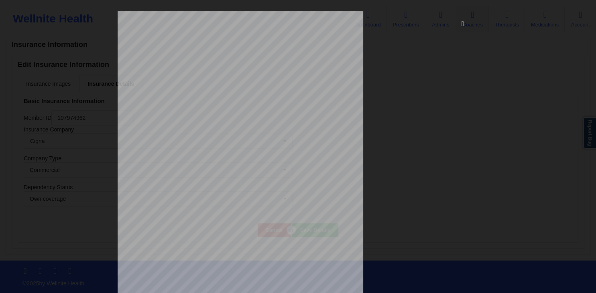
click at [463, 23] on icon at bounding box center [462, 23] width 13 height 13
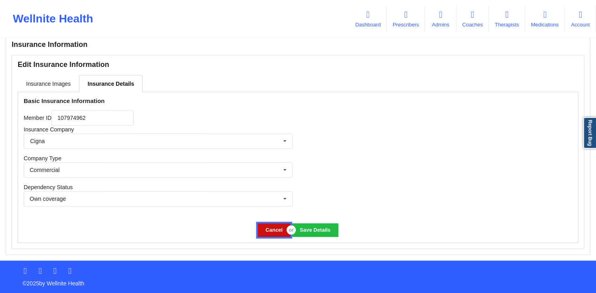
click at [275, 184] on button "Cancel" at bounding box center [273, 229] width 33 height 13
